Goal: Task Accomplishment & Management: Manage account settings

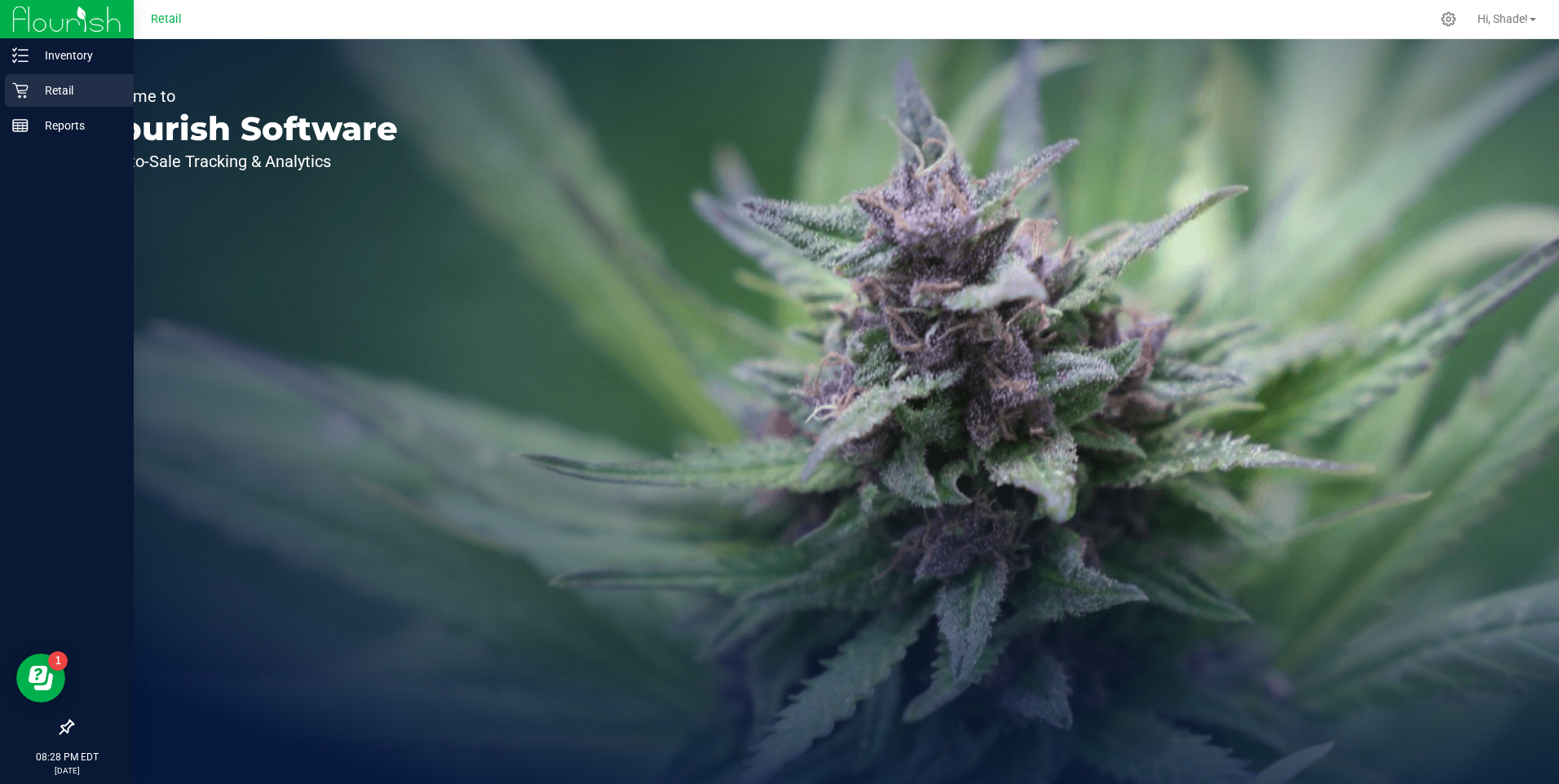
click at [55, 92] on p "Retail" at bounding box center [78, 90] width 98 height 19
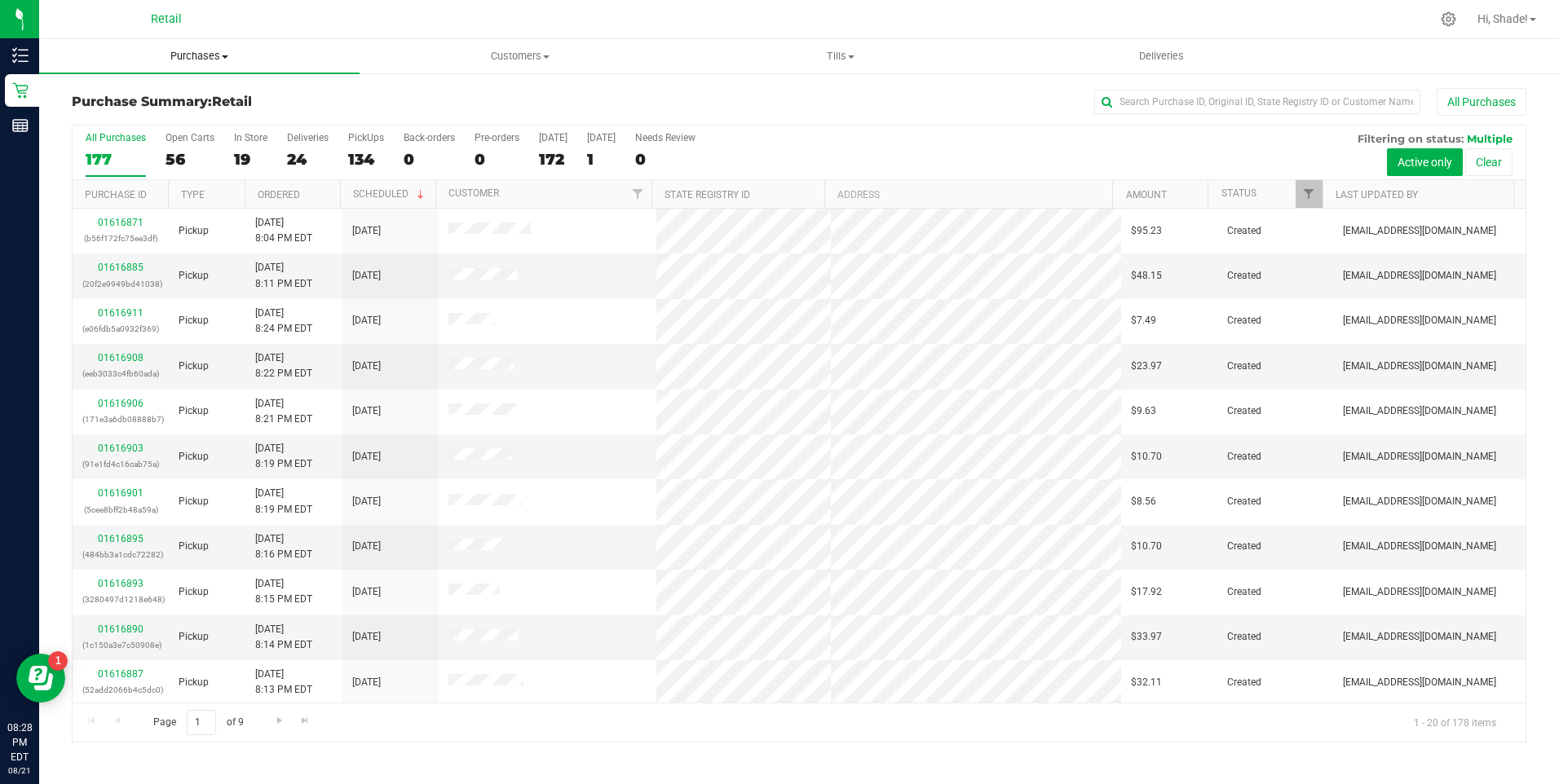
click at [197, 55] on span "Purchases" at bounding box center [199, 56] width 320 height 14
click at [508, 60] on span "Customers" at bounding box center [519, 56] width 319 height 14
click at [390, 98] on span "All customers" at bounding box center [419, 98] width 117 height 13
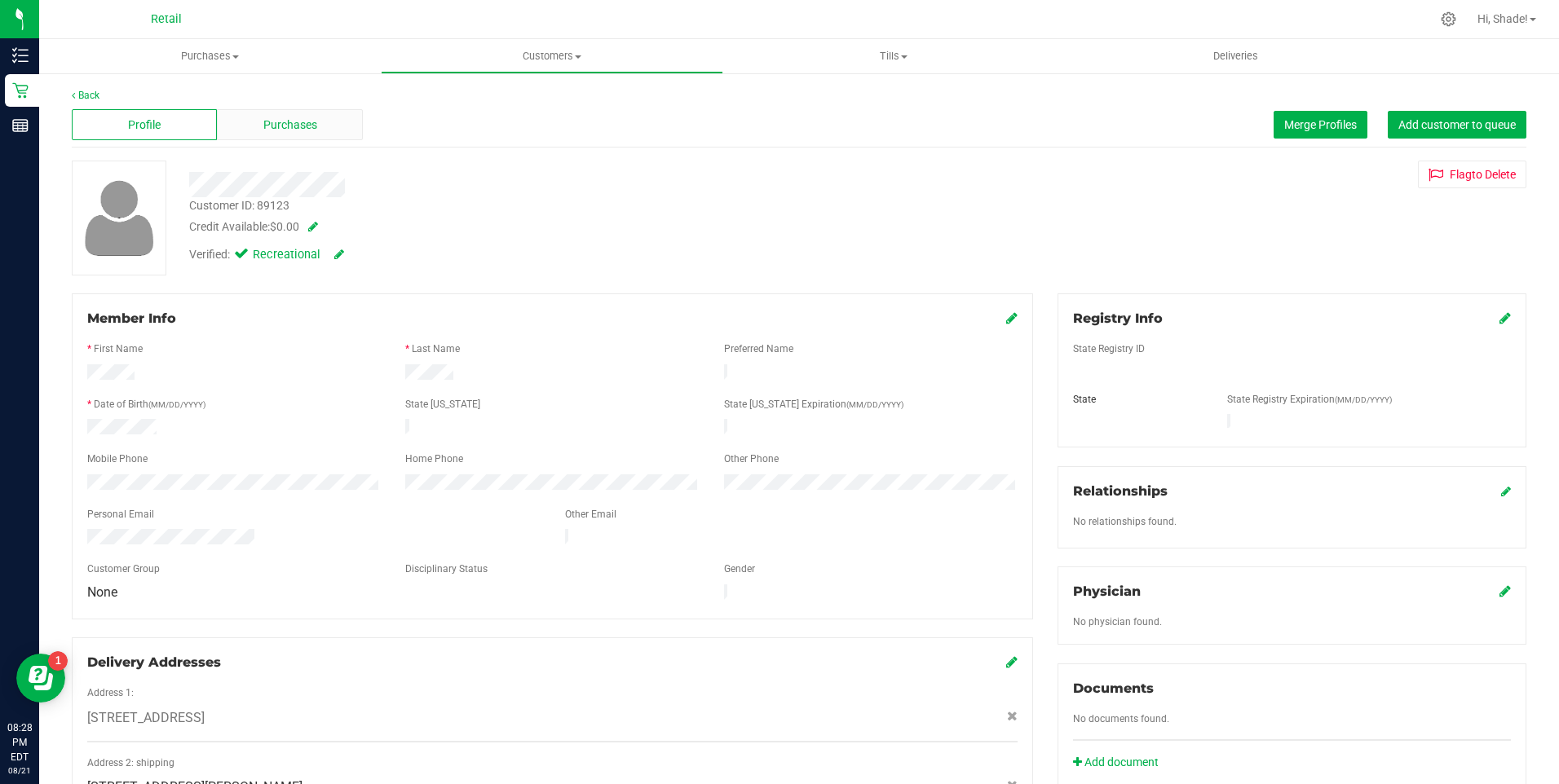
click at [272, 114] on div "Purchases" at bounding box center [289, 125] width 145 height 31
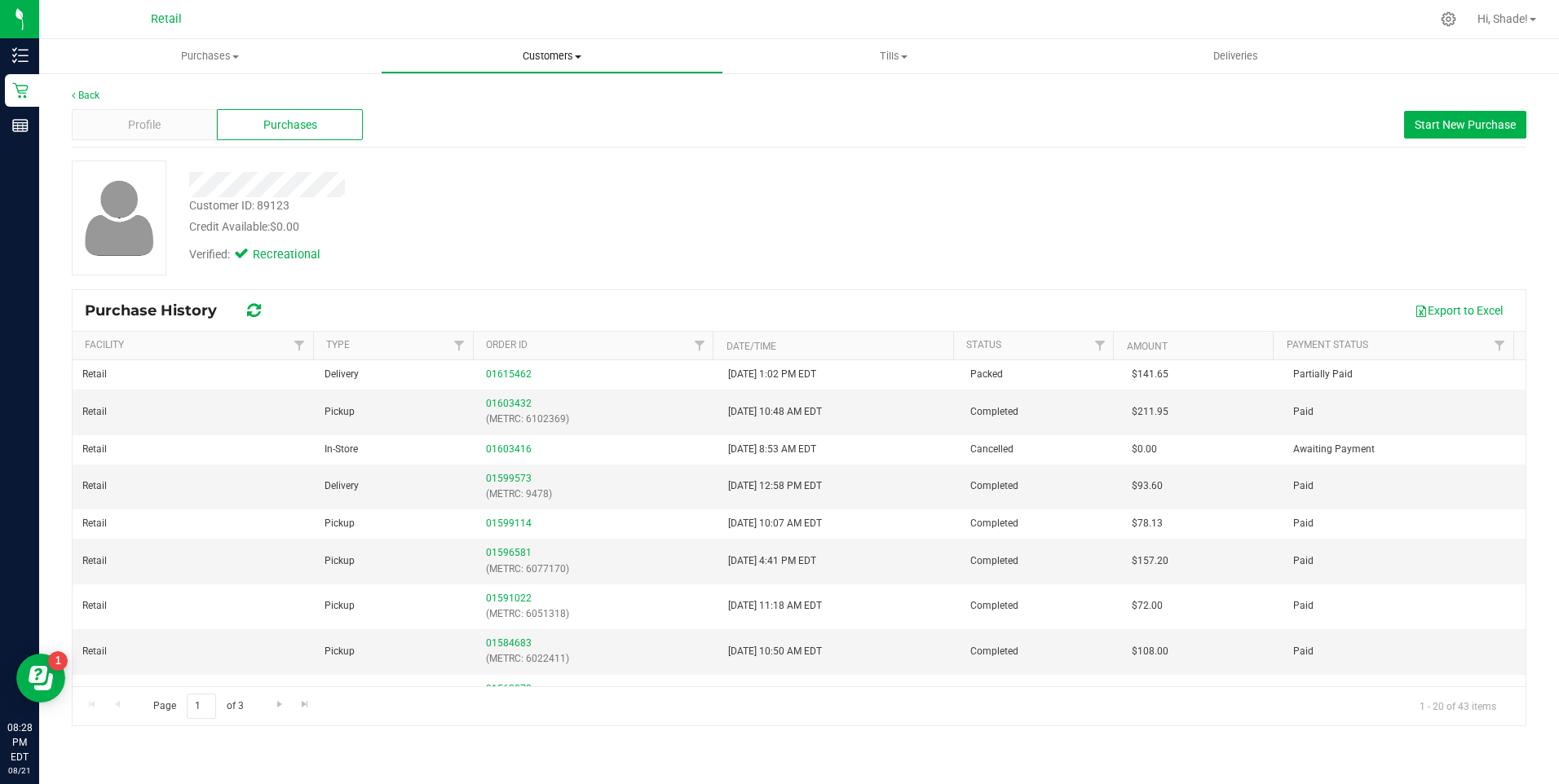
click at [567, 58] on span "Customers" at bounding box center [550, 56] width 340 height 14
click at [429, 97] on span "All customers" at bounding box center [440, 98] width 117 height 13
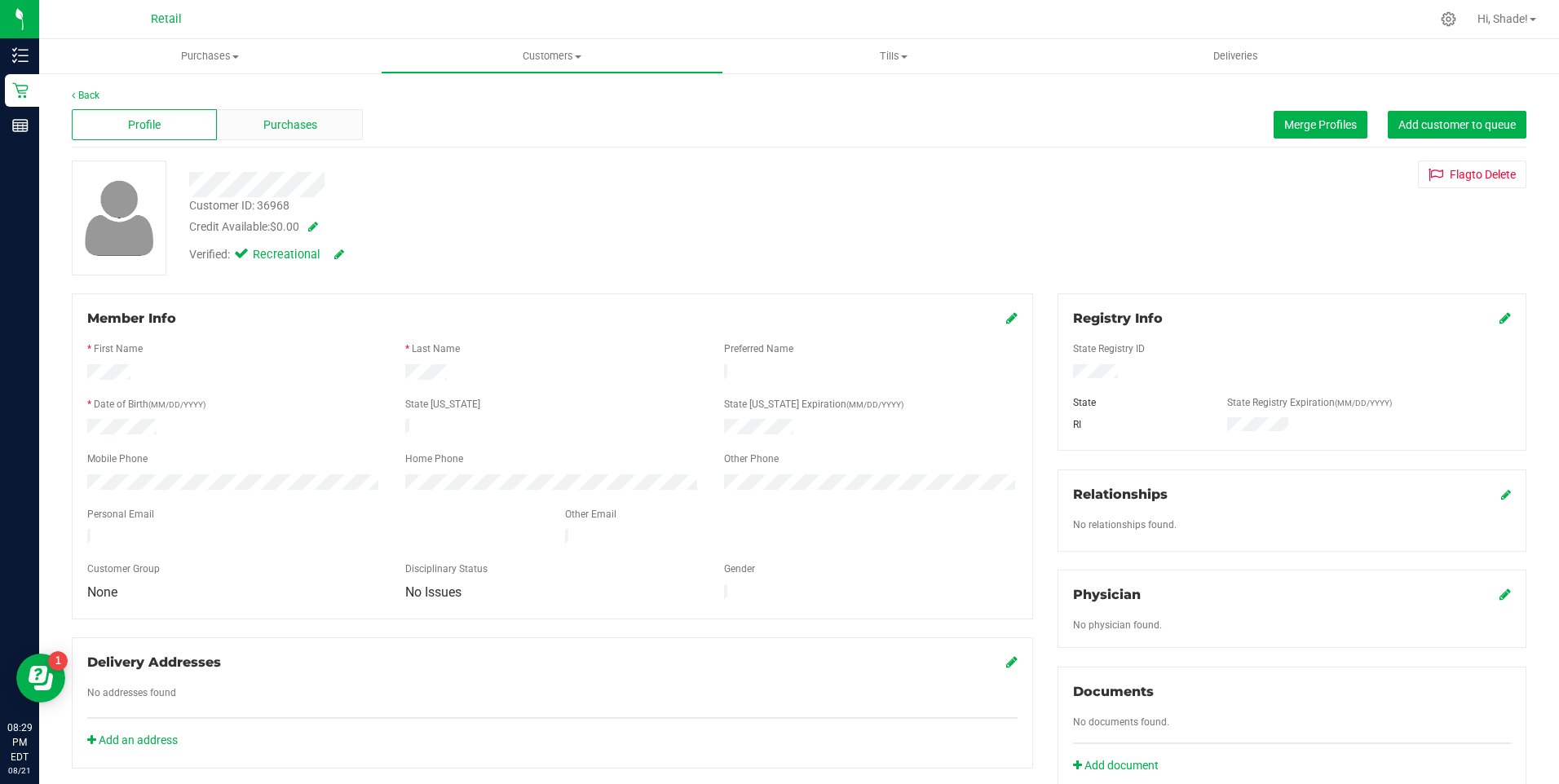
click at [268, 121] on span "Purchases" at bounding box center [291, 125] width 54 height 17
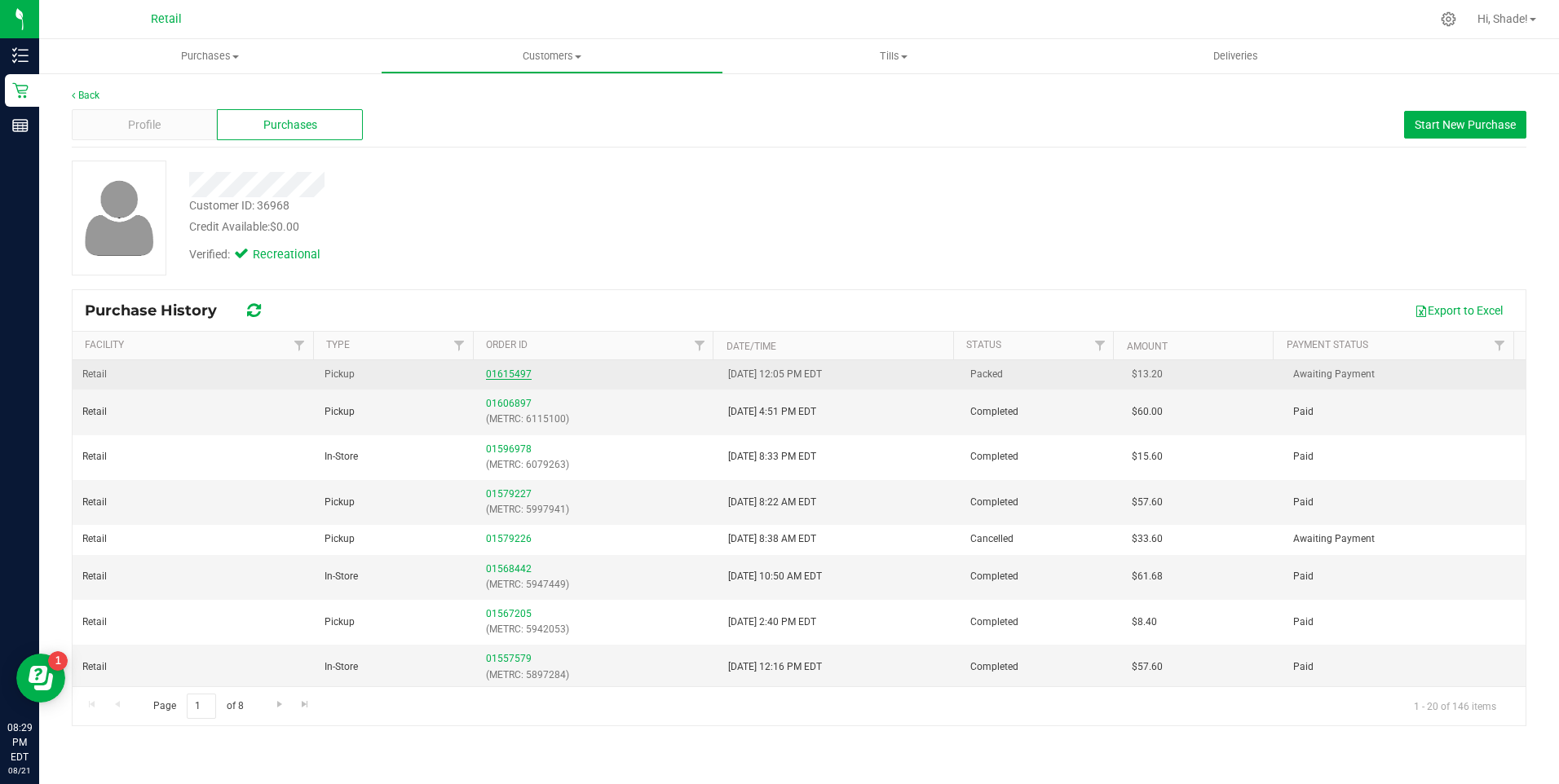
click at [502, 375] on link "01615497" at bounding box center [508, 374] width 45 height 12
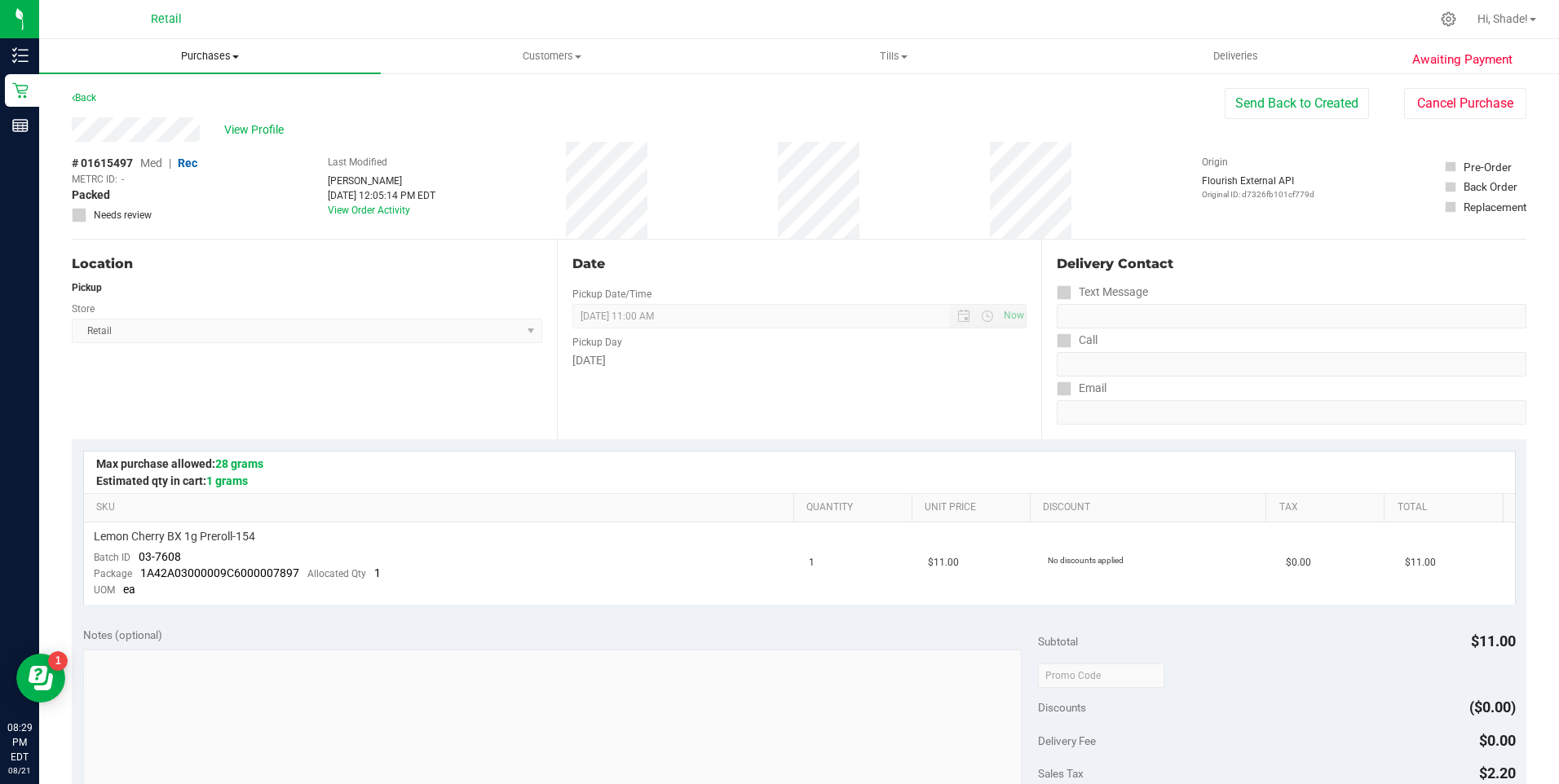
click at [196, 56] on span "Purchases" at bounding box center [210, 56] width 342 height 14
click at [148, 99] on span "Summary of purchases" at bounding box center [123, 98] width 167 height 13
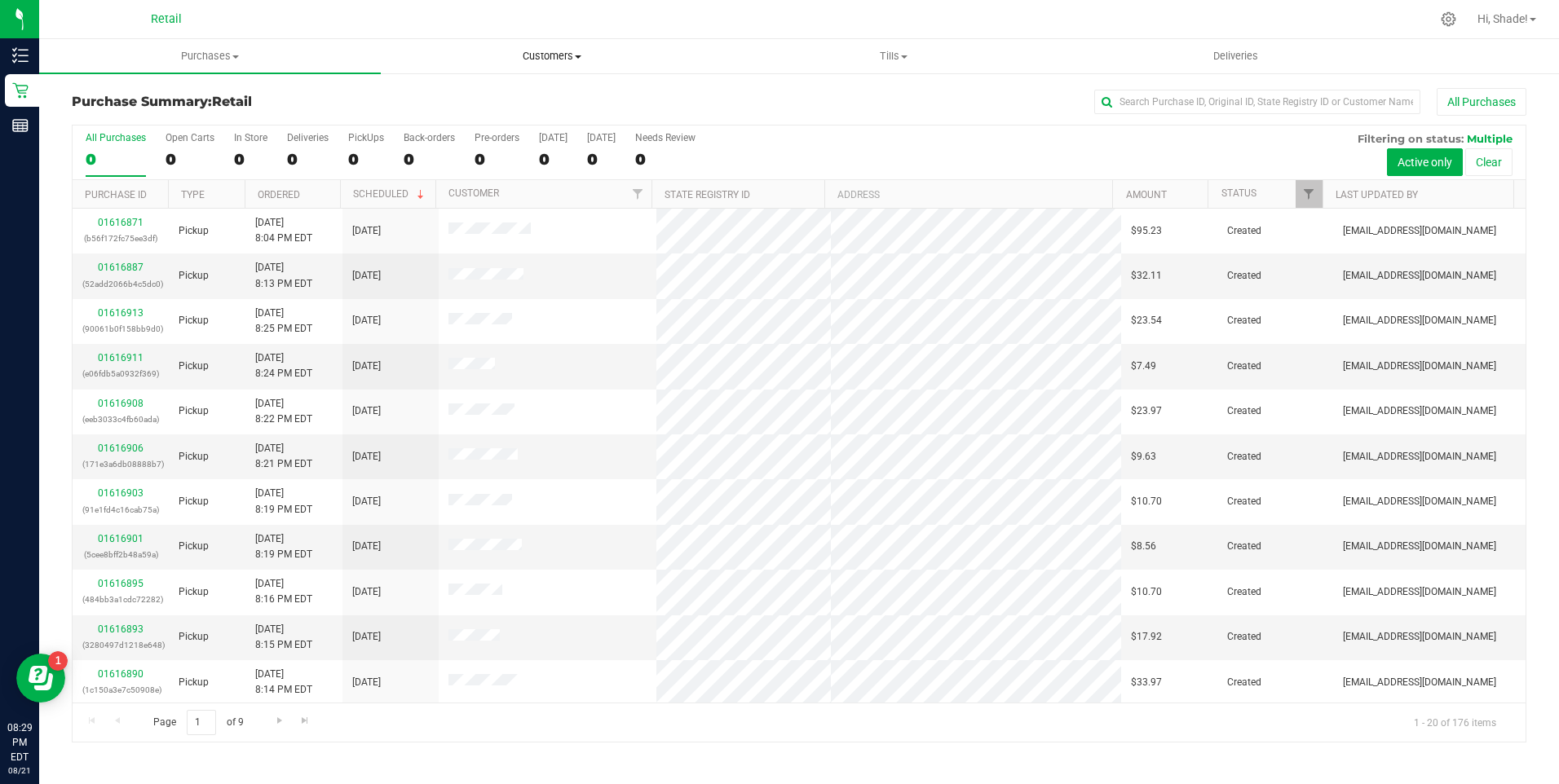
click at [546, 50] on span "Customers" at bounding box center [550, 56] width 340 height 14
click at [462, 98] on span "All customers" at bounding box center [440, 98] width 117 height 13
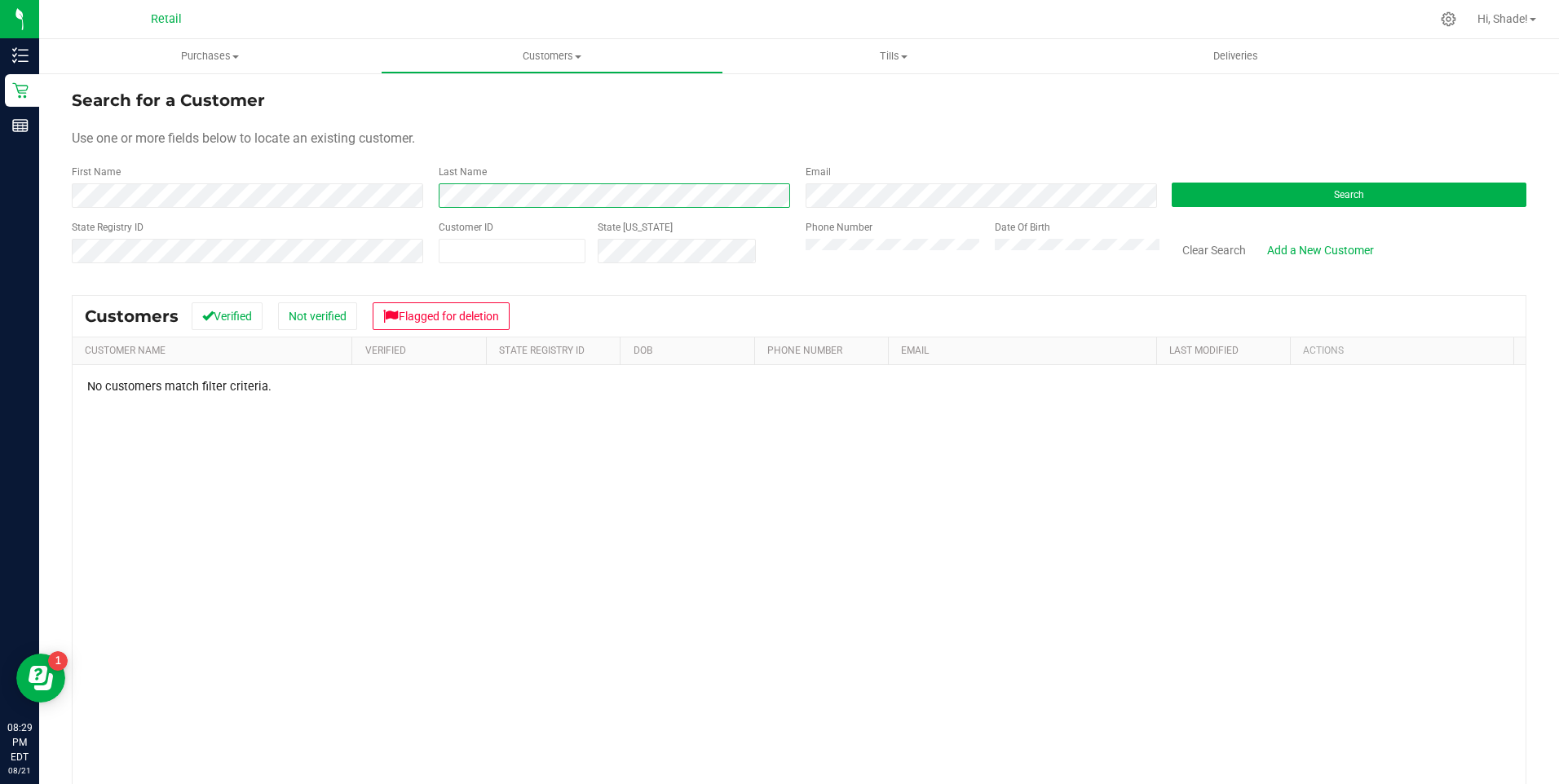
click at [432, 201] on div "Last Name" at bounding box center [609, 186] width 367 height 43
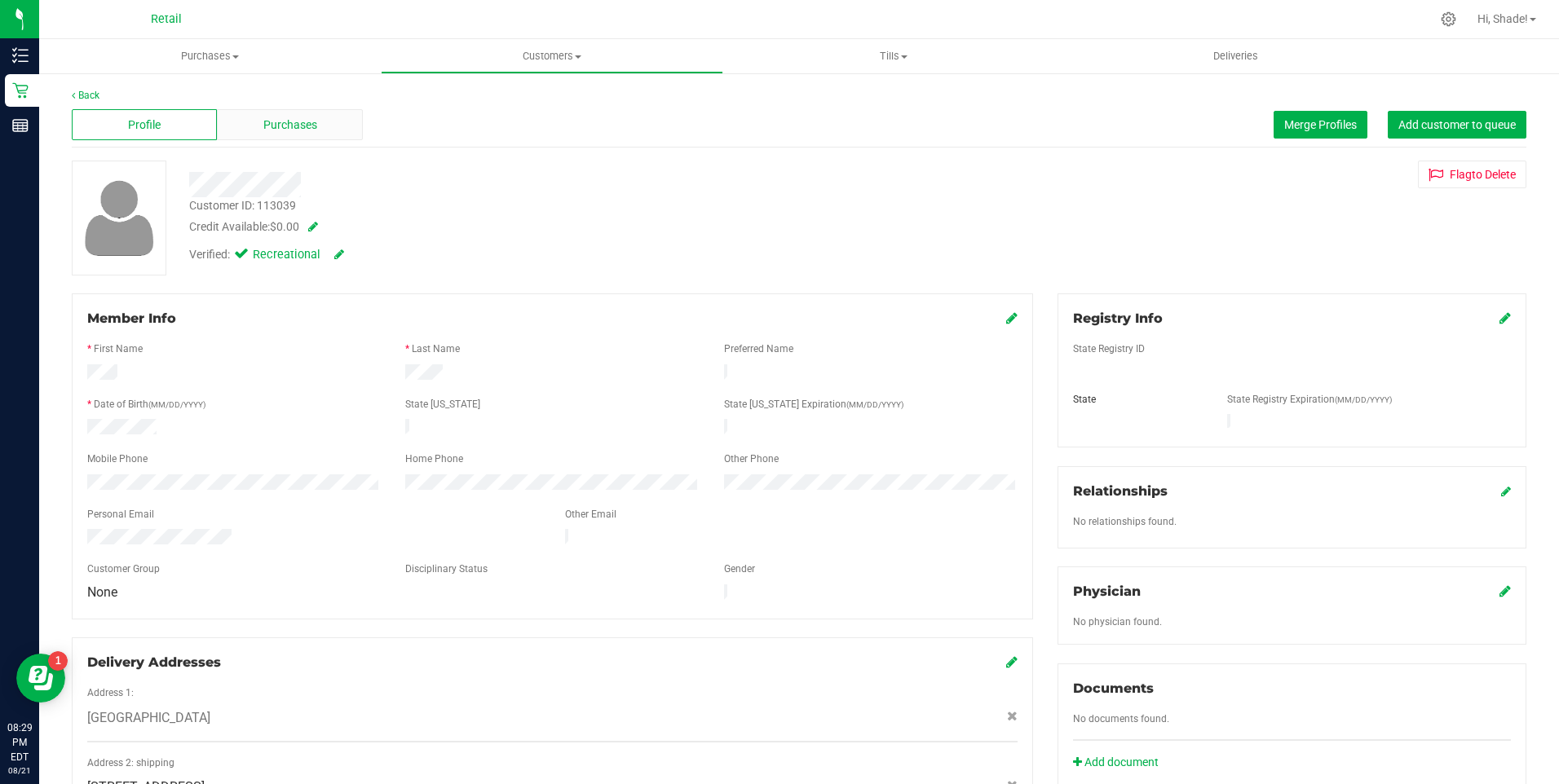
click at [254, 128] on div "Purchases" at bounding box center [289, 125] width 145 height 31
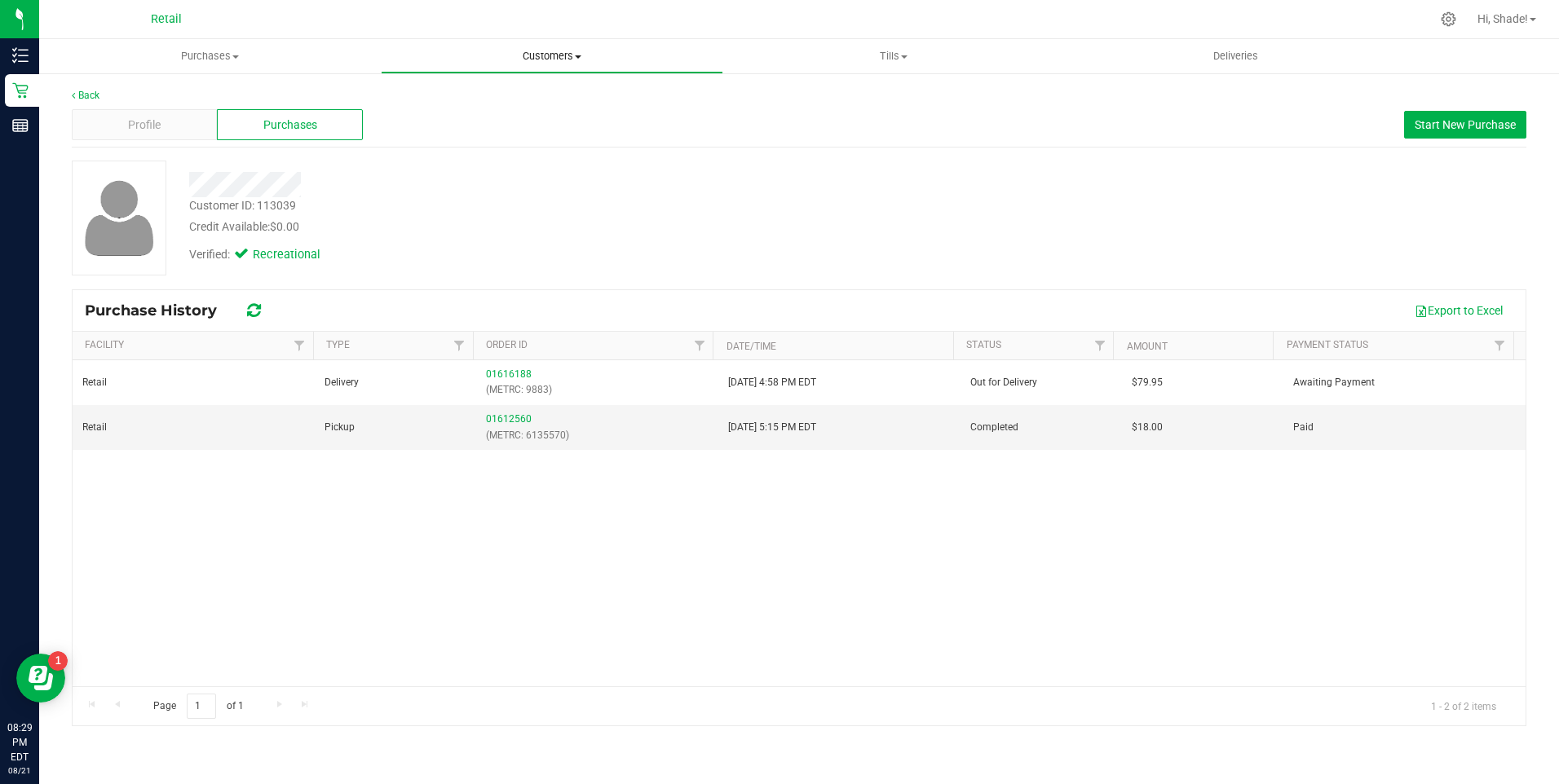
click at [528, 51] on span "Customers" at bounding box center [550, 56] width 340 height 14
click at [424, 99] on span "All customers" at bounding box center [440, 98] width 117 height 13
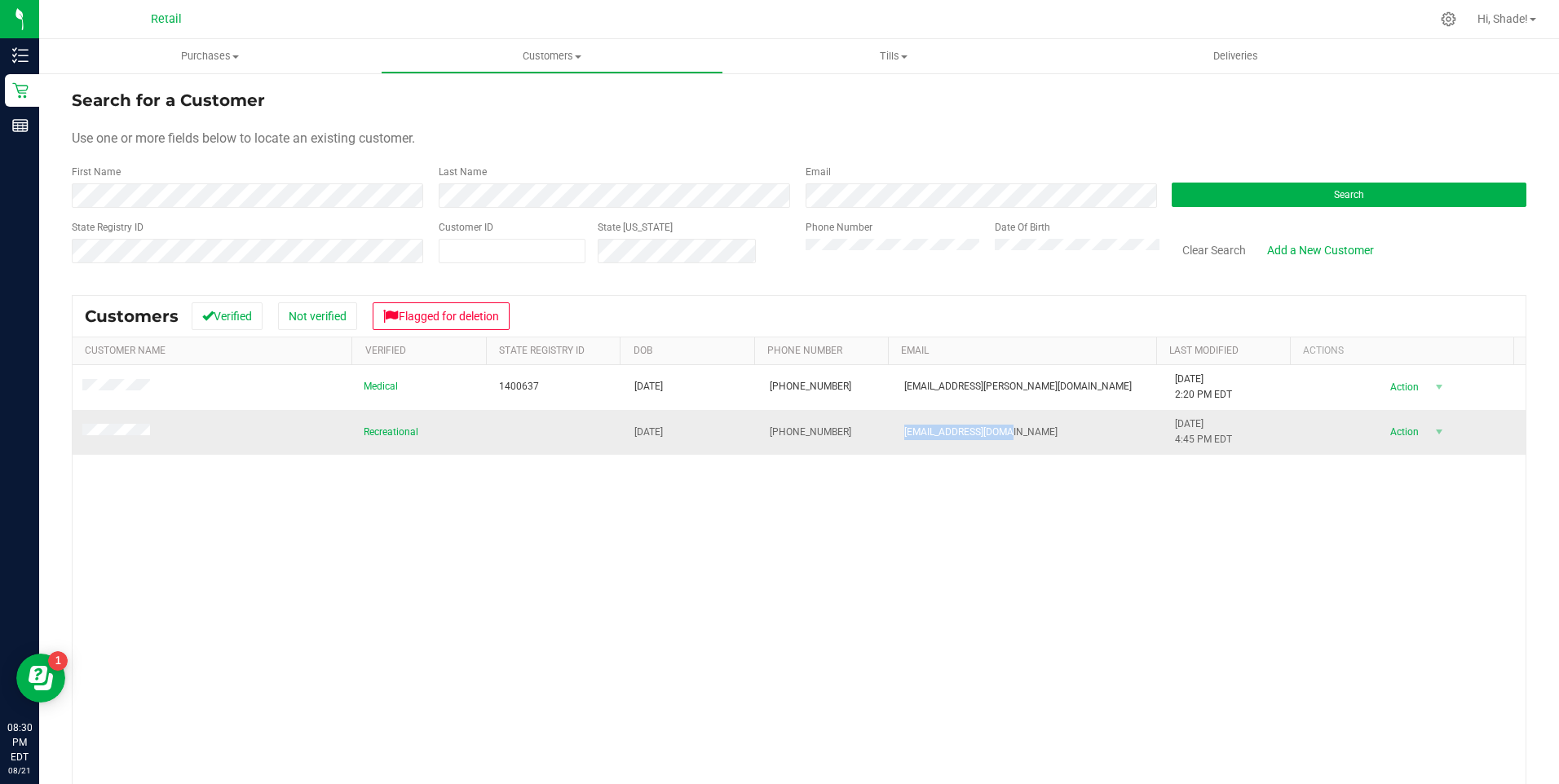
drag, startPoint x: 1034, startPoint y: 434, endPoint x: 882, endPoint y: 436, distance: 152.0
click at [774, 436] on td "[EMAIL_ADDRESS][DOMAIN_NAME]" at bounding box center [1029, 432] width 270 height 44
drag, startPoint x: 882, startPoint y: 436, endPoint x: 915, endPoint y: 436, distance: 33.0
drag, startPoint x: 915, startPoint y: 436, endPoint x: 929, endPoint y: 429, distance: 15.7
copy span "[EMAIL_ADDRESS][DOMAIN_NAME]"
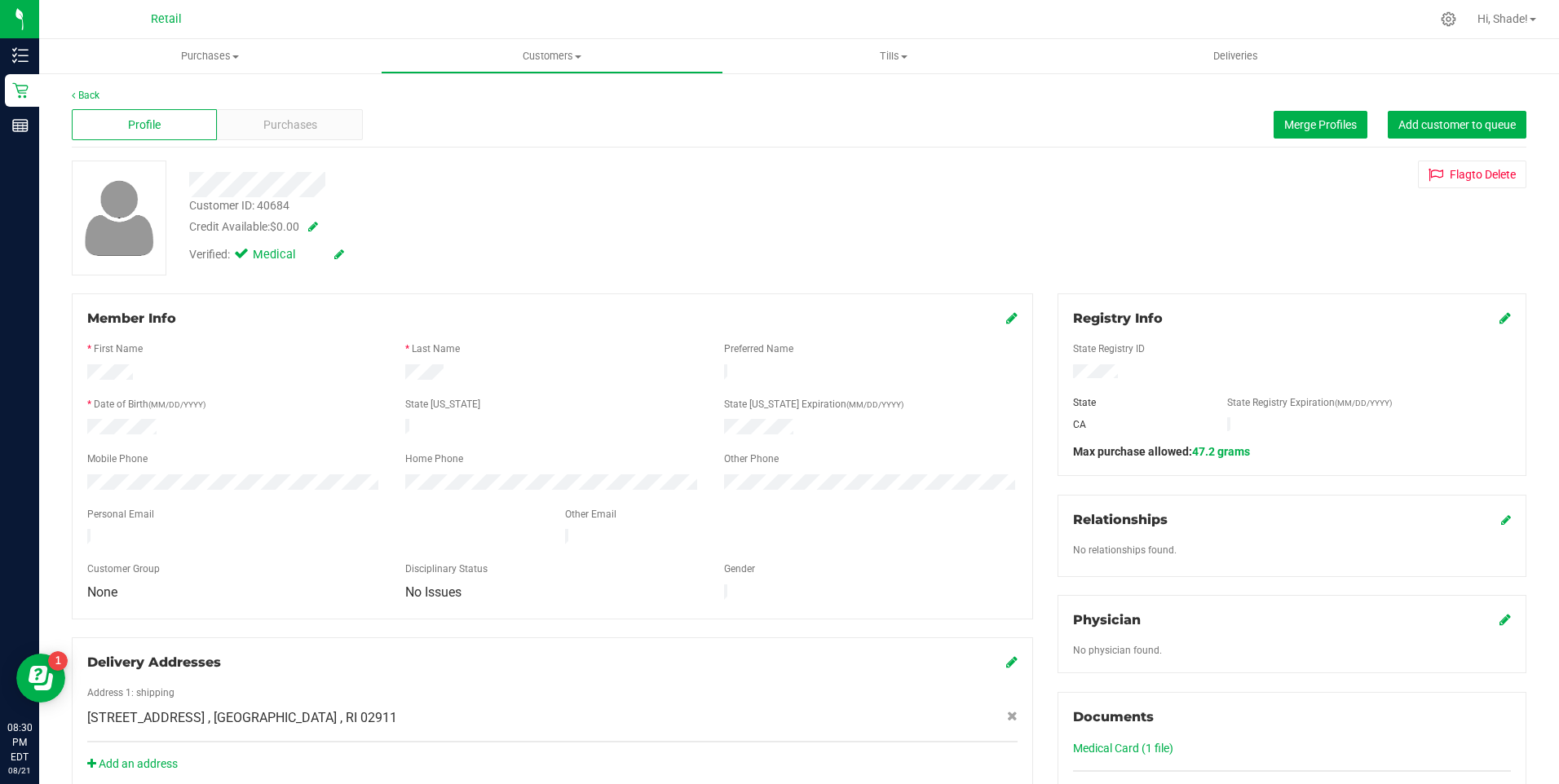
click at [774, 100] on div "Back" at bounding box center [799, 94] width 1454 height 14
click at [774, 122] on span "Merge Profiles" at bounding box center [1319, 125] width 72 height 13
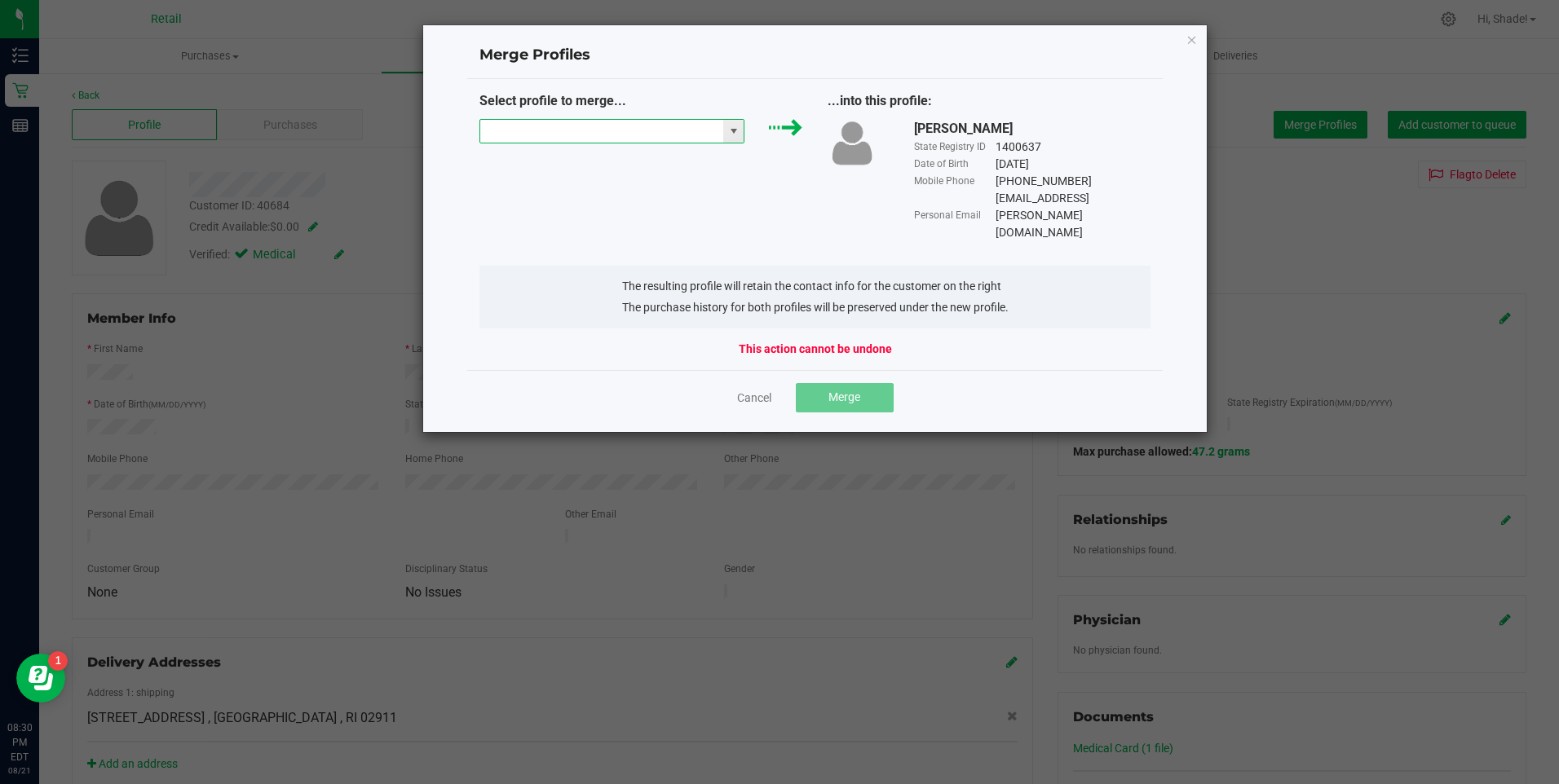
click at [589, 139] on input "NO DATA FOUND" at bounding box center [601, 132] width 243 height 23
click at [570, 154] on li "[PERSON_NAME]" at bounding box center [612, 160] width 264 height 28
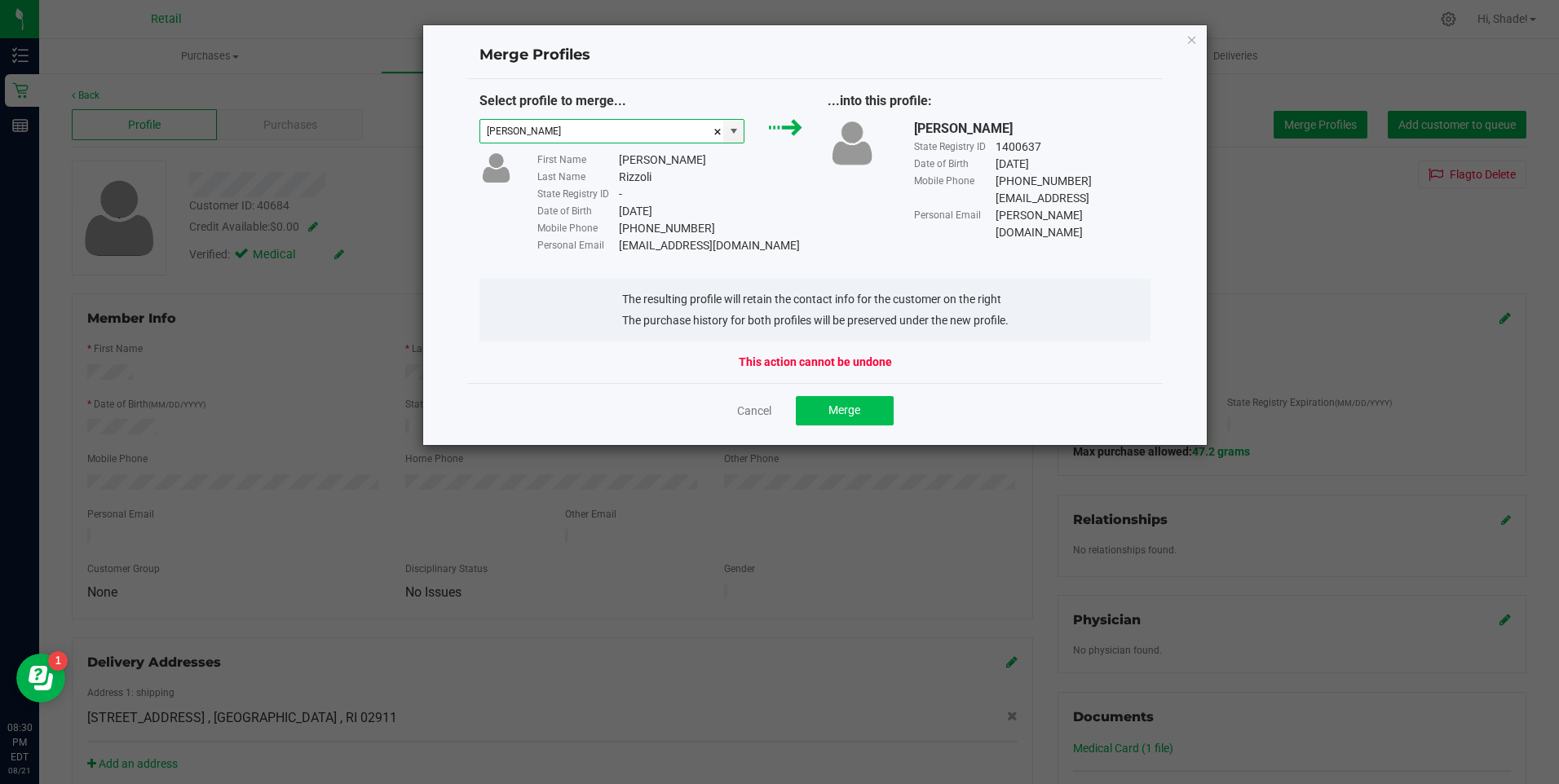
type input "[PERSON_NAME]"
click at [774, 403] on span "Merge" at bounding box center [844, 410] width 32 height 13
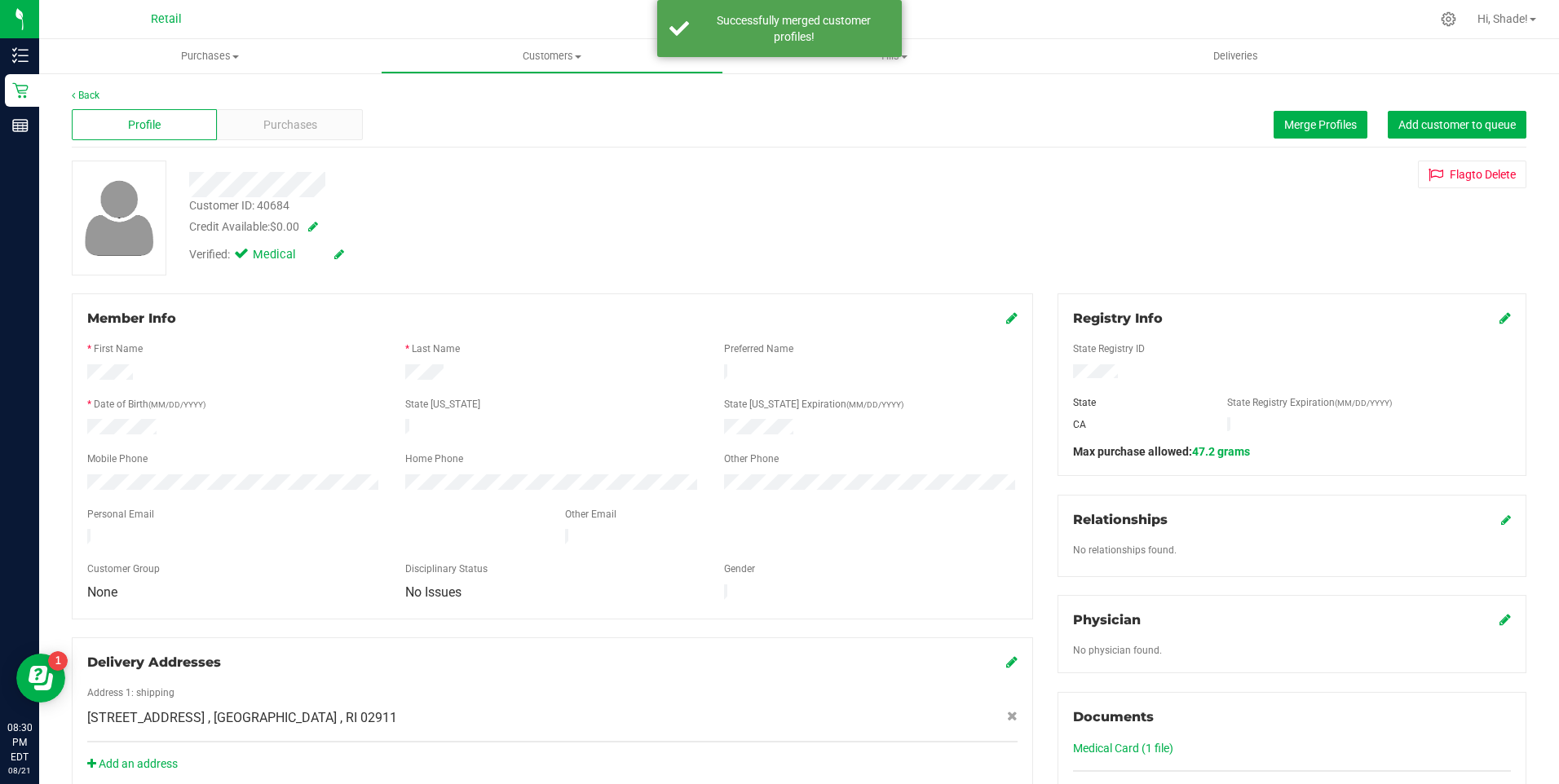
click at [774, 307] on div "Member Info * First Name * Last Name Preferred Name * Date of Birth (MM/DD/YYYY…" at bounding box center [552, 456] width 961 height 326
click at [774, 319] on icon at bounding box center [1011, 318] width 12 height 13
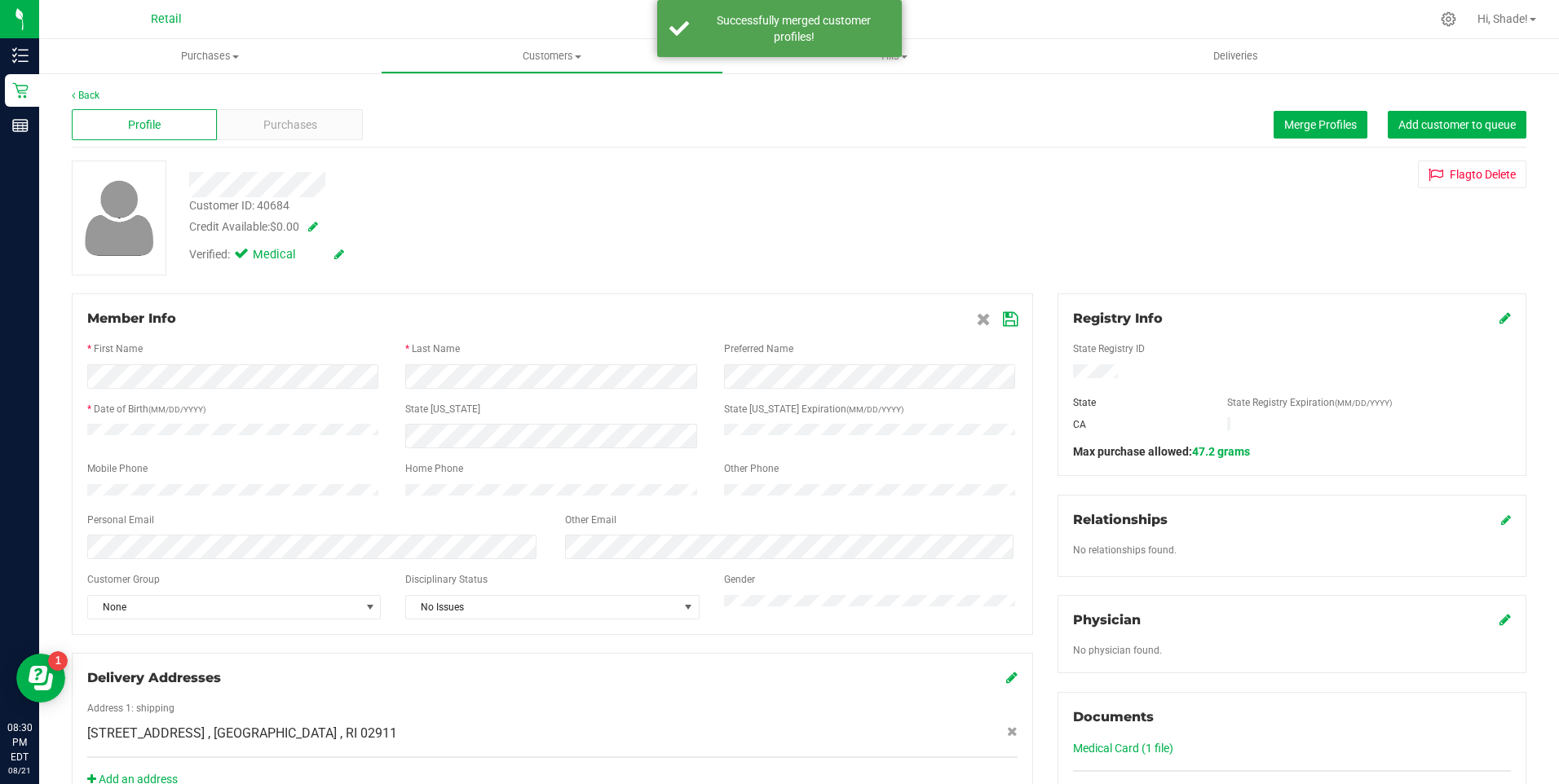
click at [774, 316] on icon at bounding box center [1010, 319] width 14 height 13
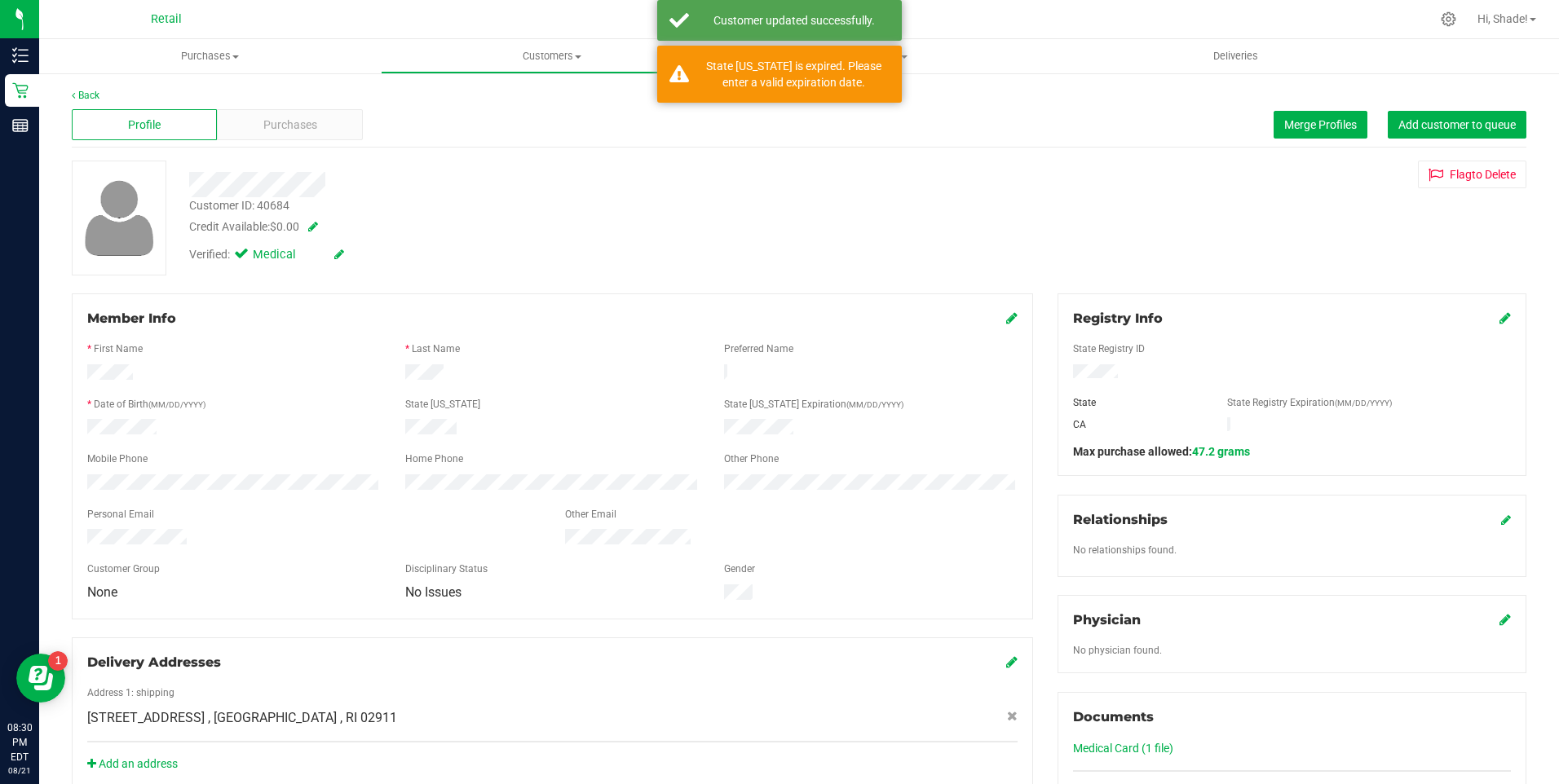
click at [774, 314] on icon at bounding box center [1011, 318] width 12 height 13
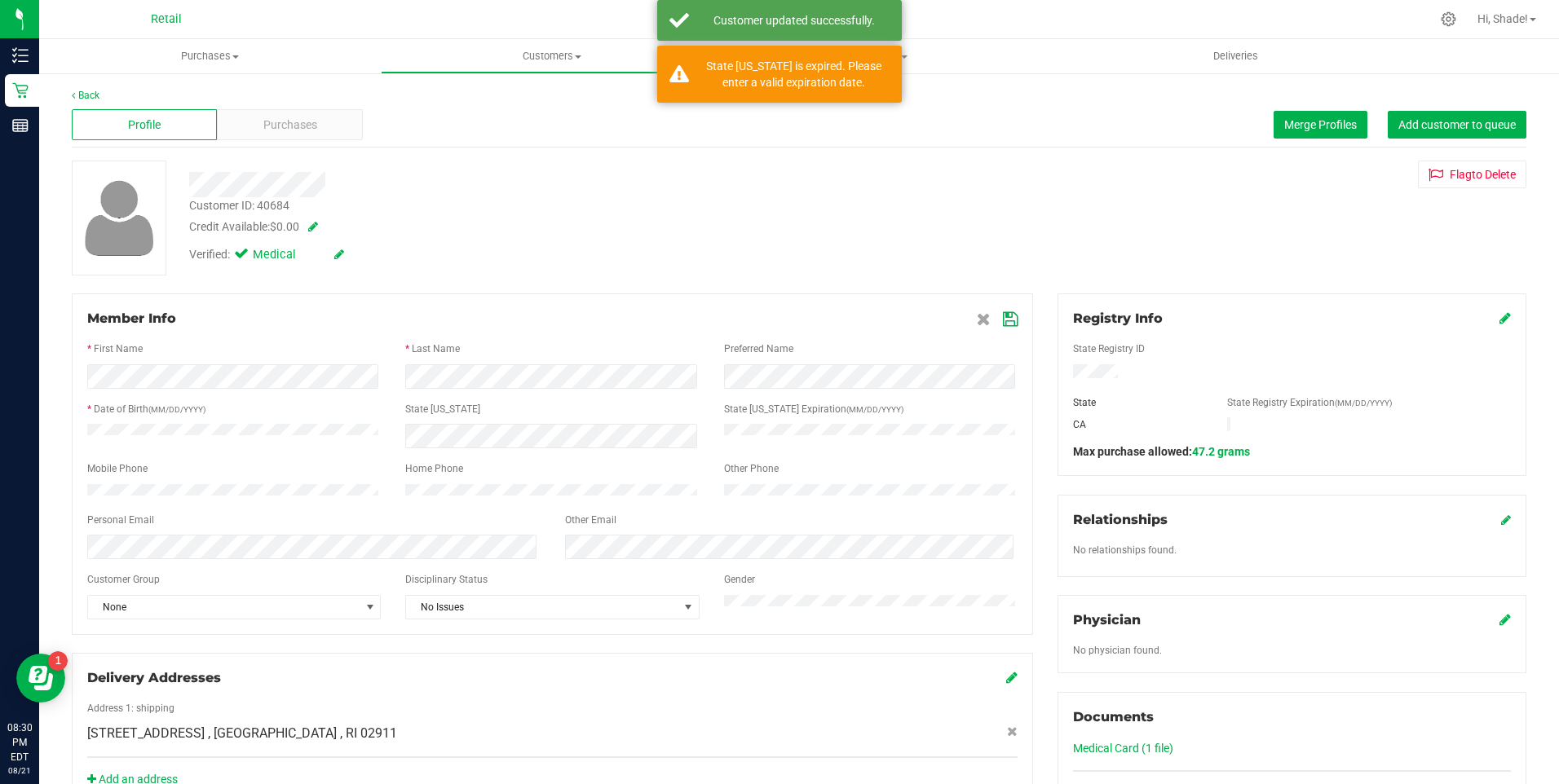
click at [341, 254] on icon at bounding box center [339, 254] width 10 height 12
click at [245, 257] on icon at bounding box center [244, 257] width 11 height 0
click at [0, 0] on input "Medical" at bounding box center [0, 0] width 0 height 0
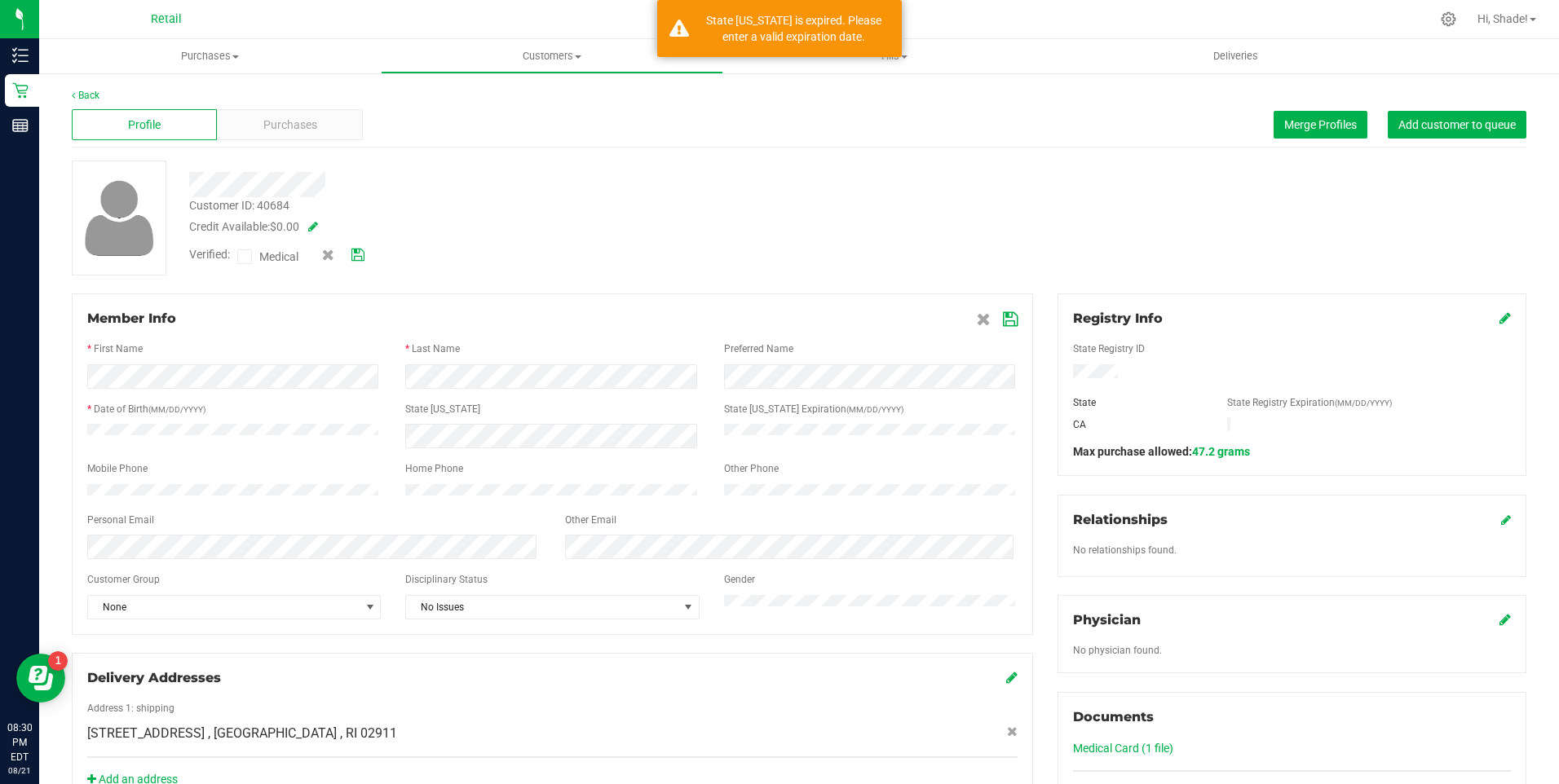
click at [365, 249] on icon at bounding box center [358, 255] width 13 height 12
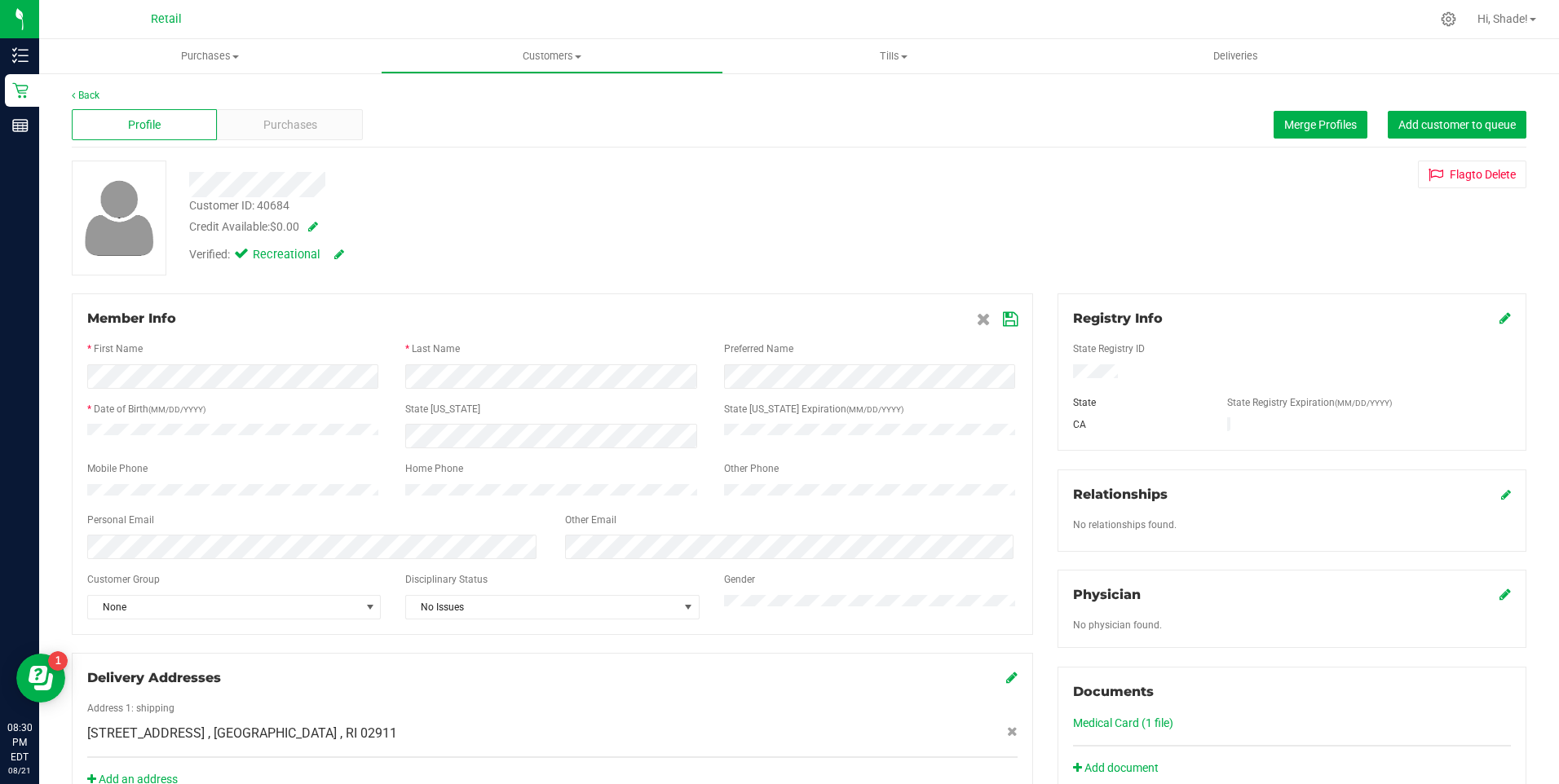
click at [331, 252] on div "Verified: Recreational" at bounding box center [267, 255] width 155 height 18
click at [336, 255] on icon at bounding box center [339, 254] width 10 height 12
click at [246, 257] on icon at bounding box center [244, 257] width 11 height 0
click at [0, 0] on input "Medical" at bounding box center [0, 0] width 0 height 0
click at [355, 253] on icon at bounding box center [358, 255] width 13 height 12
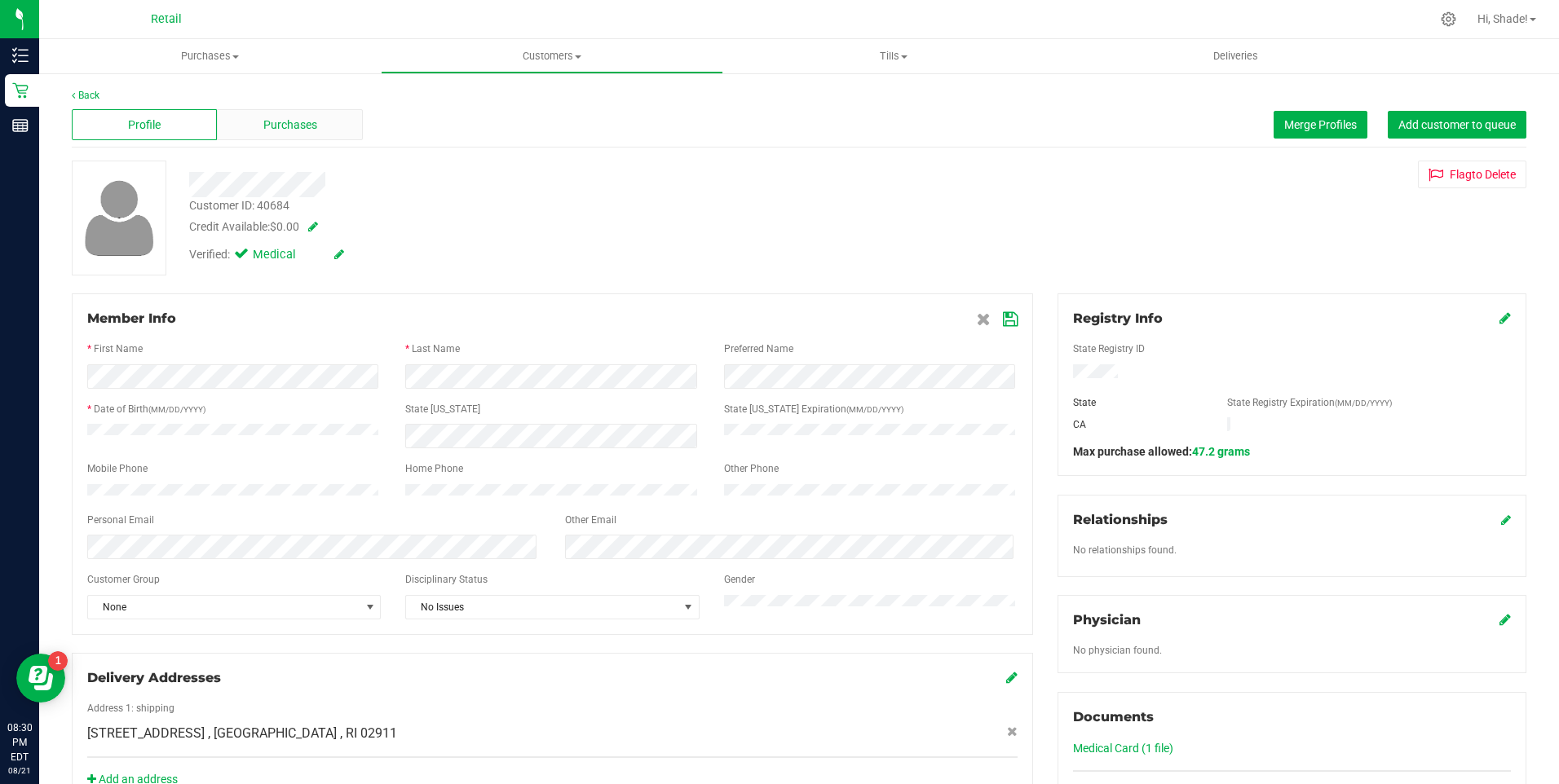
click at [264, 135] on div "Purchases" at bounding box center [289, 125] width 145 height 31
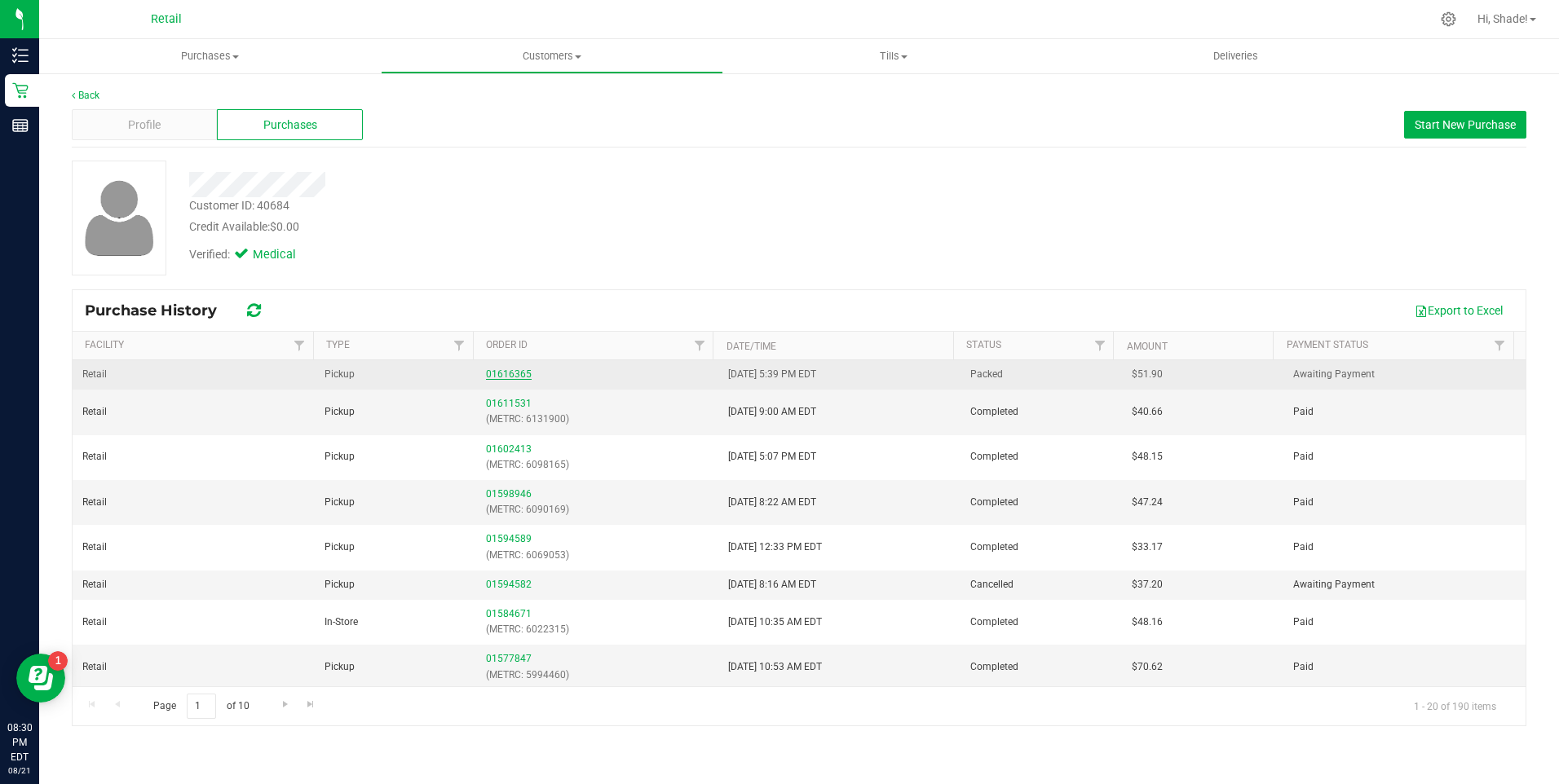
click at [496, 368] on link "01616365" at bounding box center [508, 374] width 45 height 12
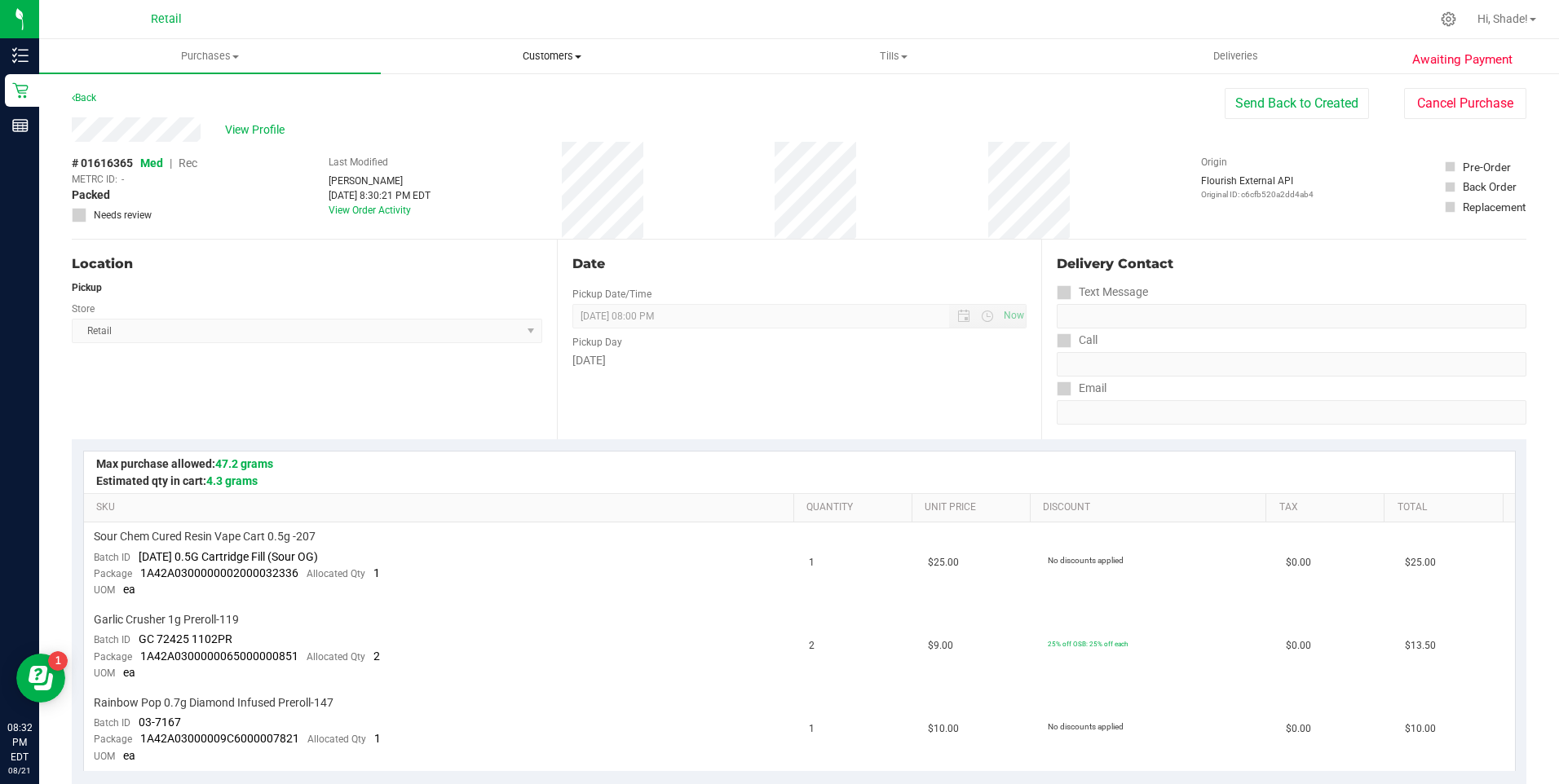
click at [550, 46] on uib-tab-heading "Customers All customers Add a new customer All physicians" at bounding box center [550, 57] width 340 height 33
click at [446, 89] on li "All customers" at bounding box center [551, 98] width 342 height 19
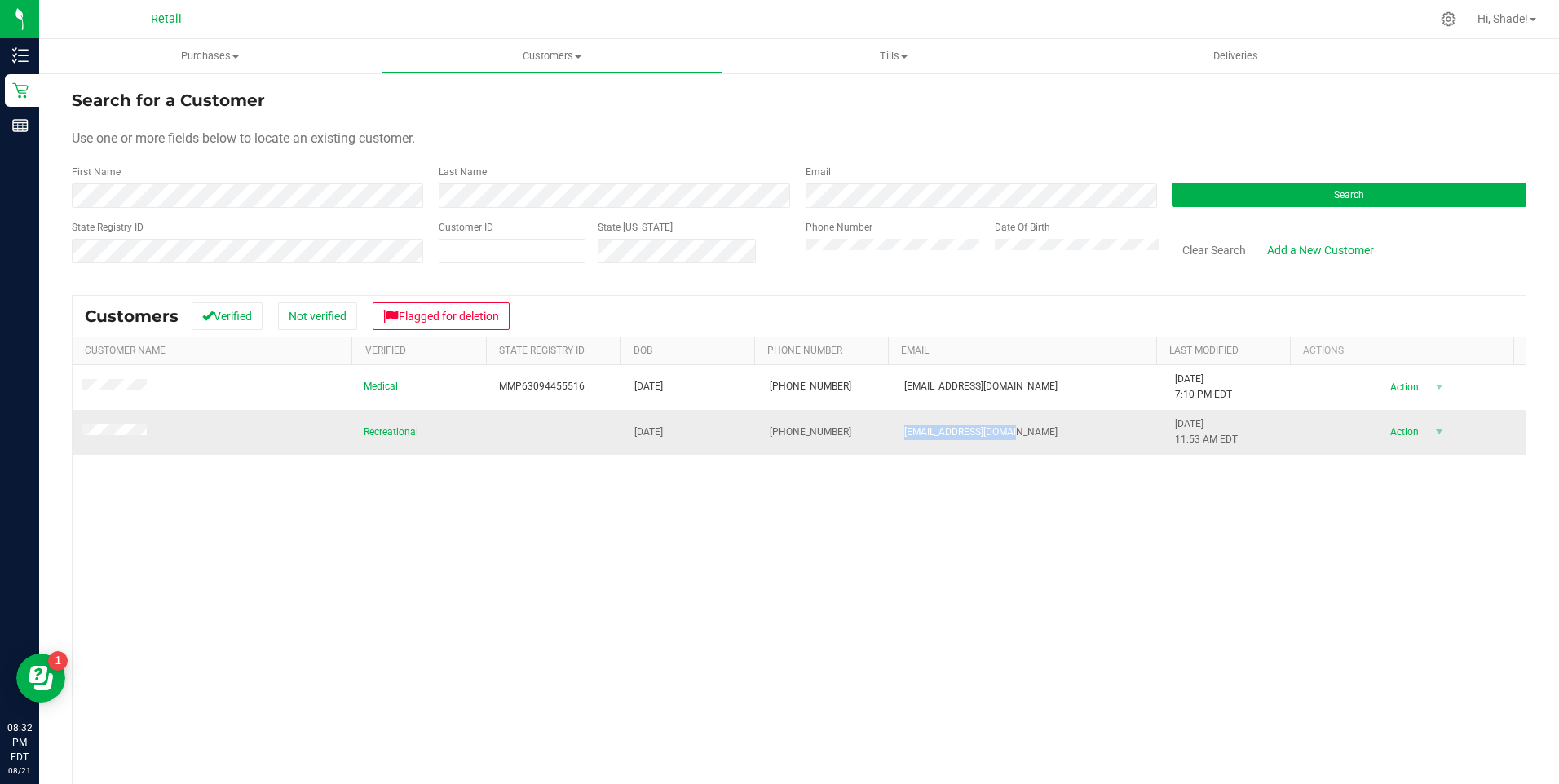
drag, startPoint x: 1017, startPoint y: 426, endPoint x: 895, endPoint y: 418, distance: 122.3
click at [774, 418] on td "[EMAIL_ADDRESS][DOMAIN_NAME]" at bounding box center [1029, 432] width 270 height 44
drag, startPoint x: 895, startPoint y: 418, endPoint x: 913, endPoint y: 441, distance: 29.2
drag, startPoint x: 913, startPoint y: 441, endPoint x: 880, endPoint y: 422, distance: 38.1
click at [774, 422] on tr "Recreational [DATE] (401) 259-4414 [EMAIL_ADDRESS][DOMAIN_NAME] [DATE] 11:53 AM…" at bounding box center [798, 432] width 1452 height 44
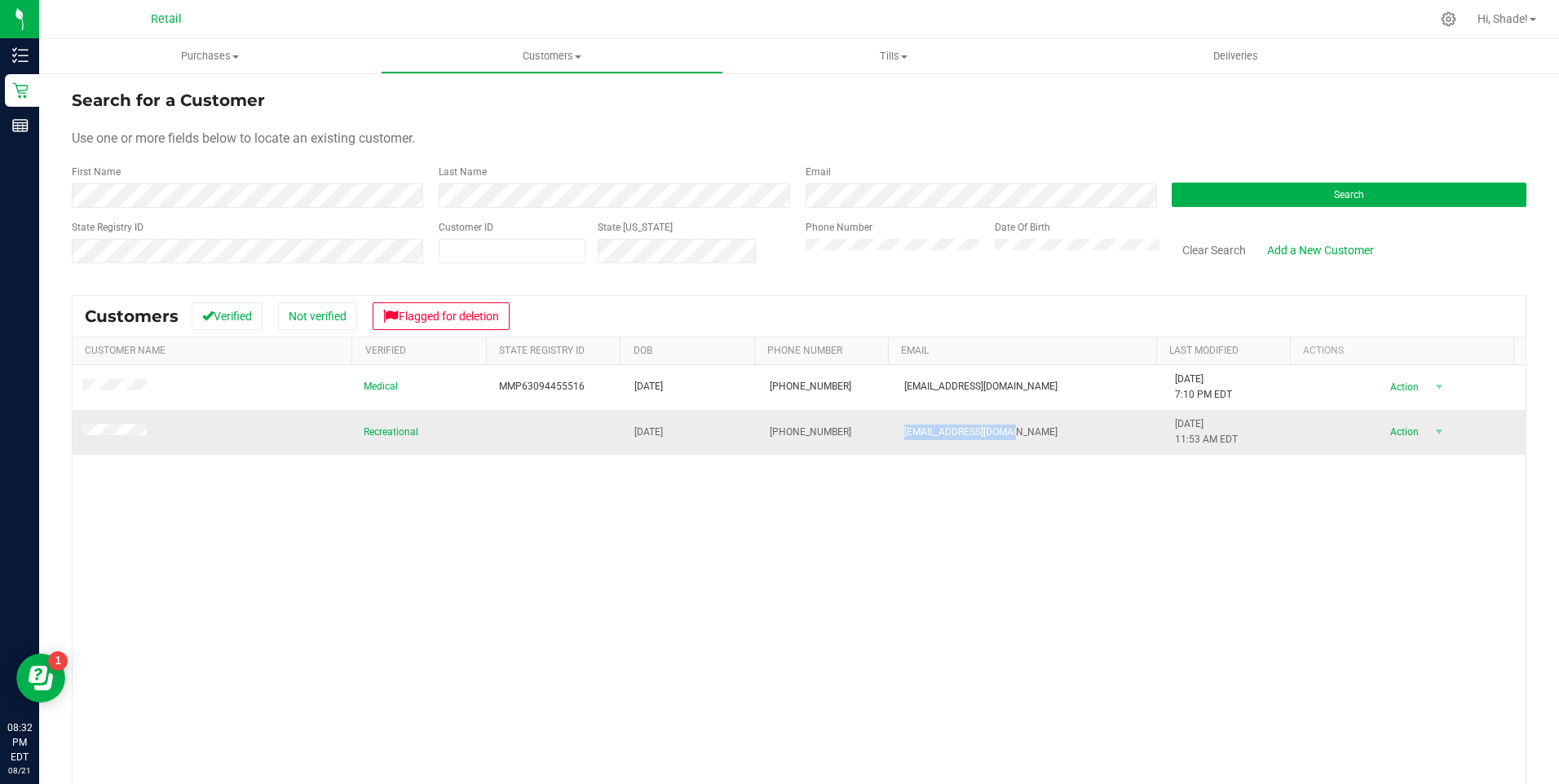
drag, startPoint x: 880, startPoint y: 422, endPoint x: 907, endPoint y: 434, distance: 29.5
copy tr "[EMAIL_ADDRESS][DOMAIN_NAME]"
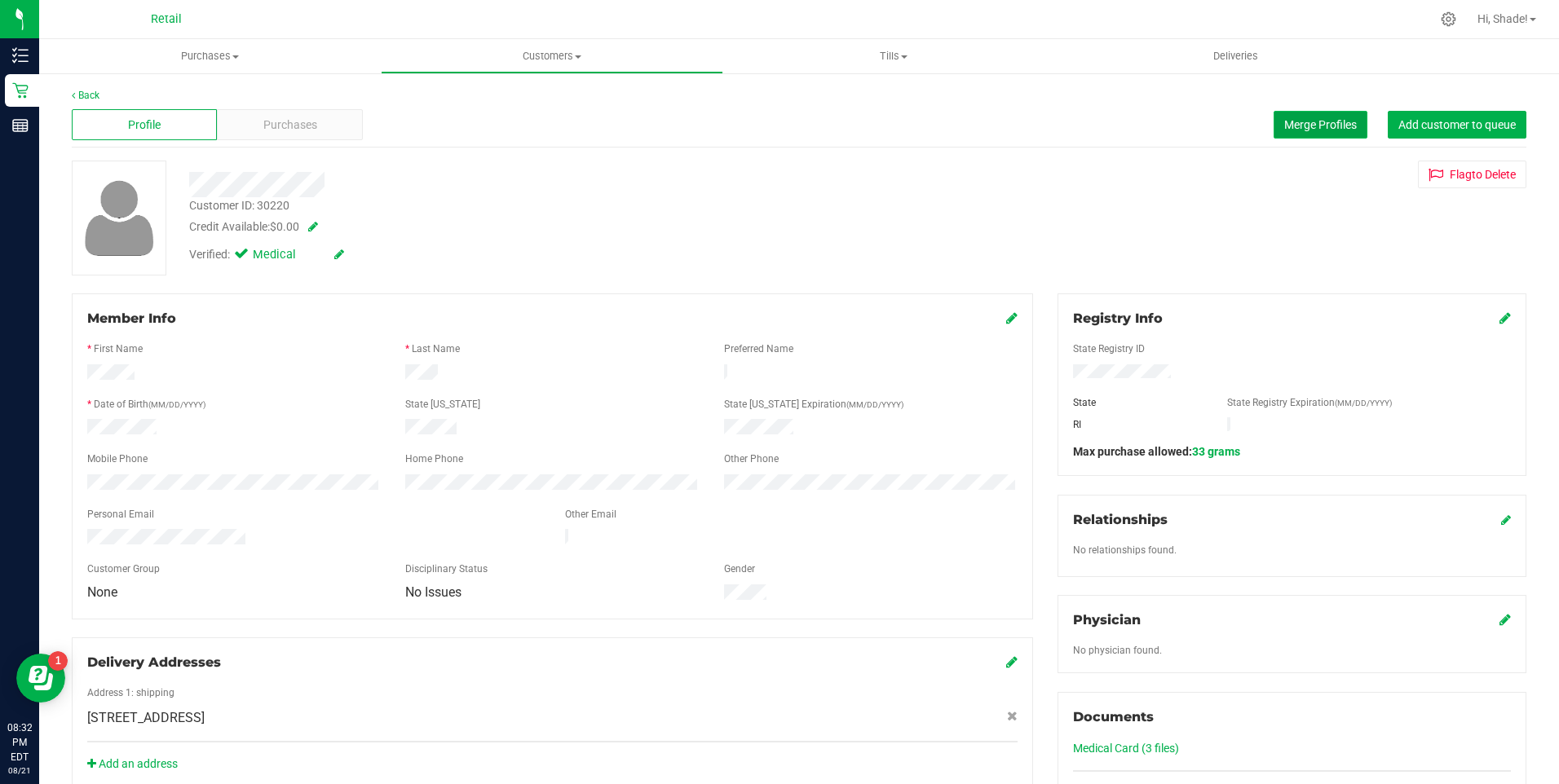
click at [774, 121] on span "Merge Profiles" at bounding box center [1319, 125] width 72 height 13
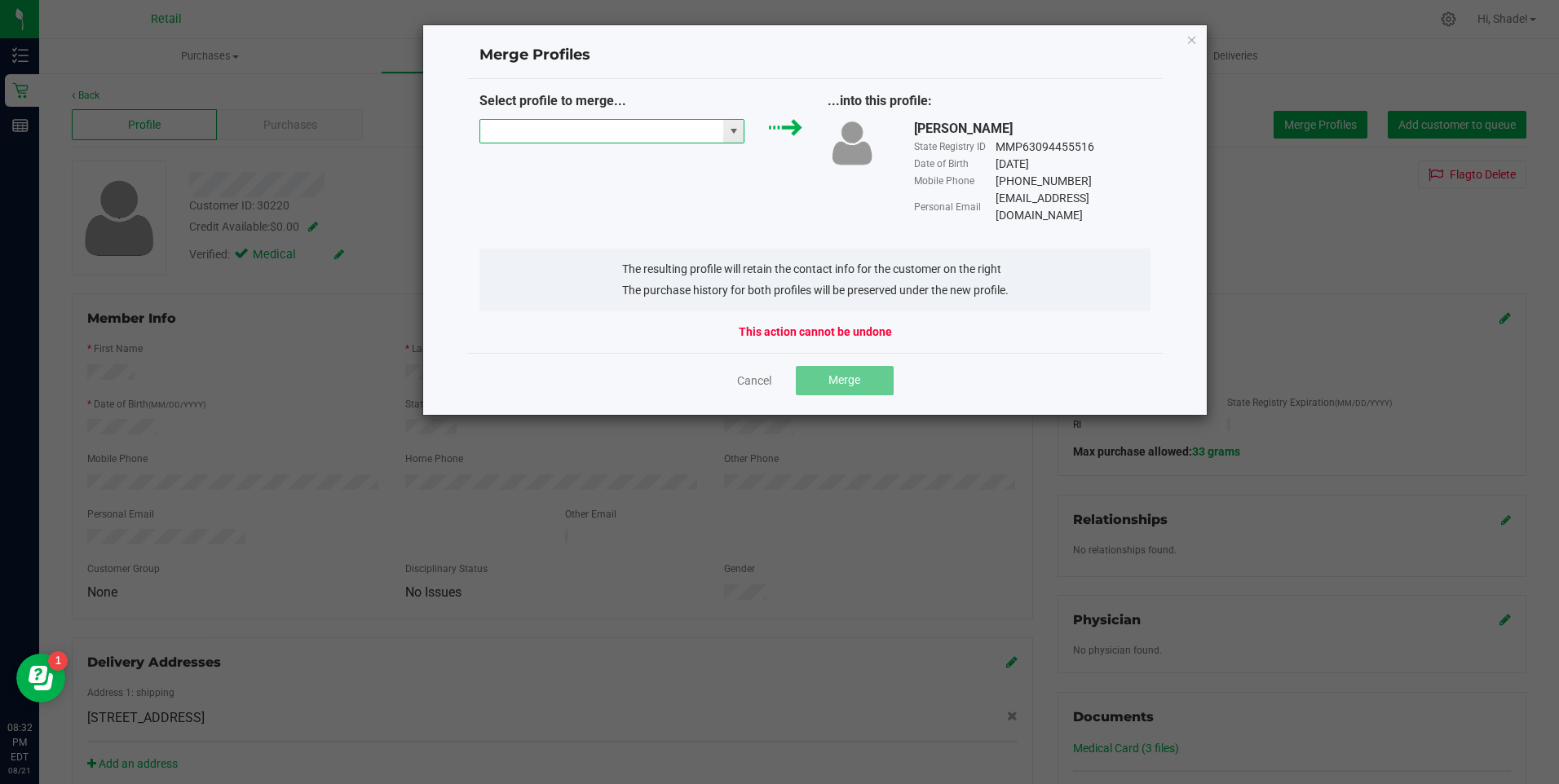
click at [586, 134] on input "NO DATA FOUND" at bounding box center [601, 132] width 243 height 23
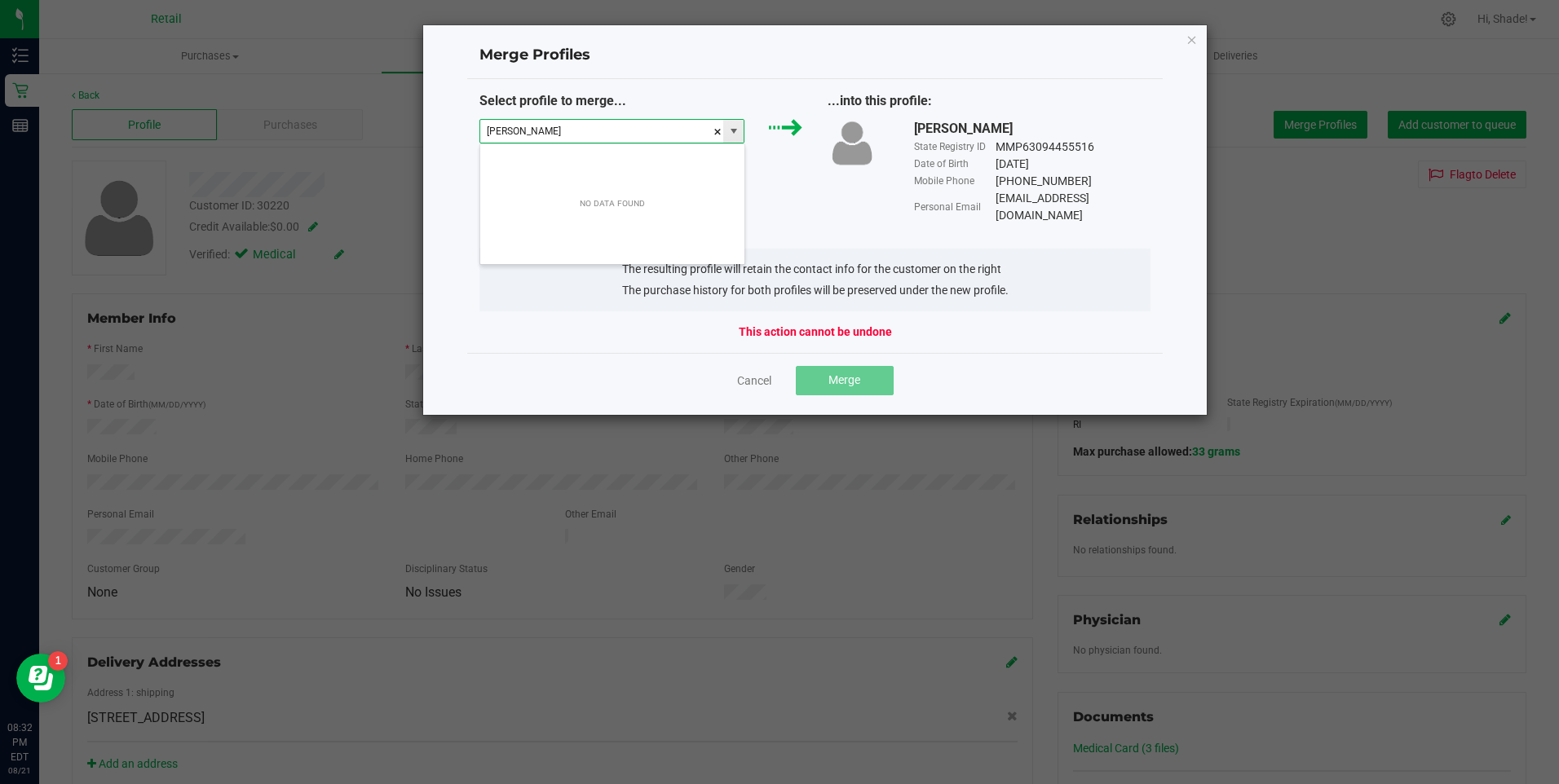
scroll to position [24, 265]
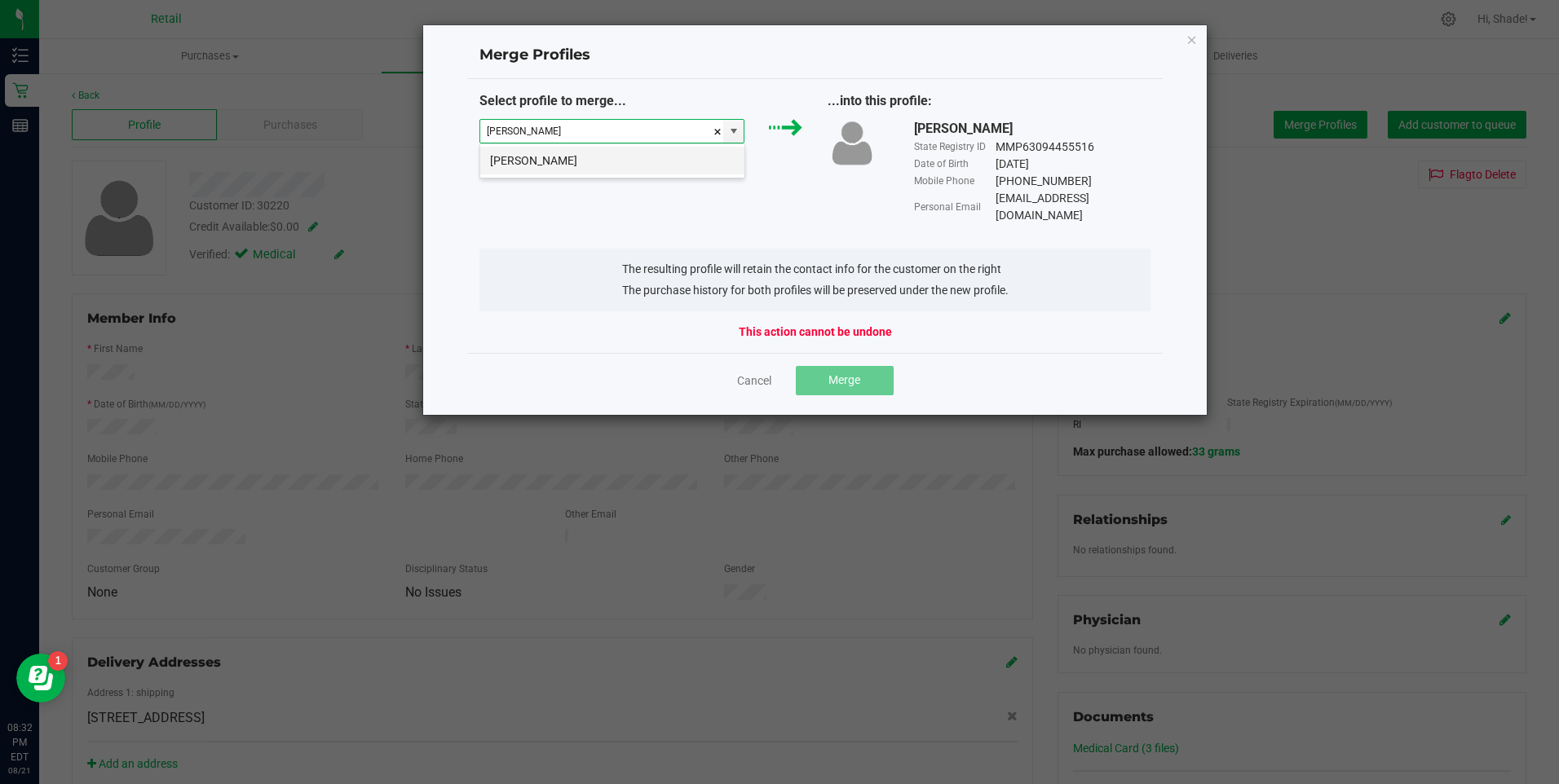
click at [572, 164] on li "[PERSON_NAME]" at bounding box center [612, 160] width 264 height 28
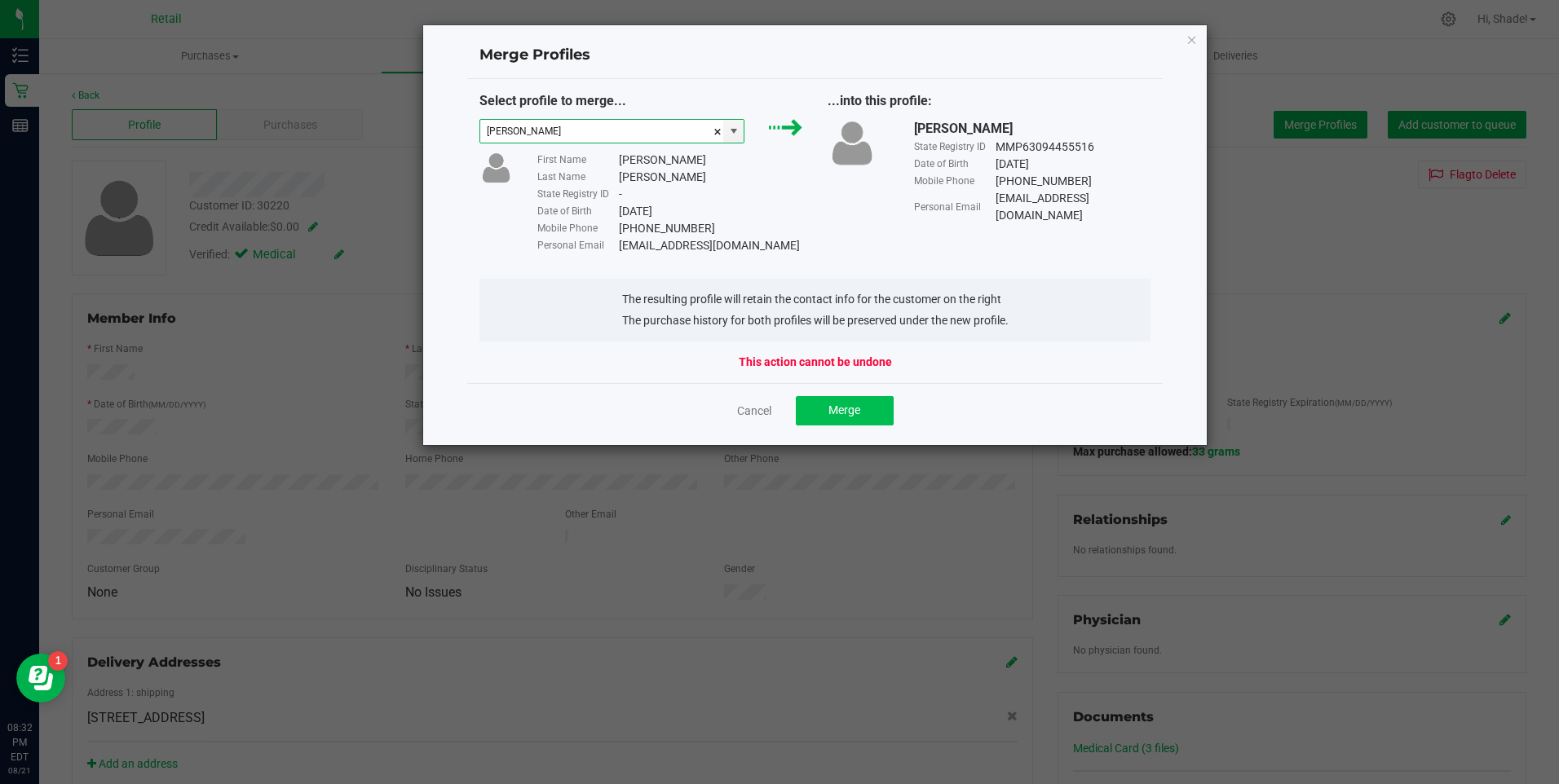
type input "[PERSON_NAME]"
click at [774, 410] on button "Merge" at bounding box center [845, 411] width 98 height 29
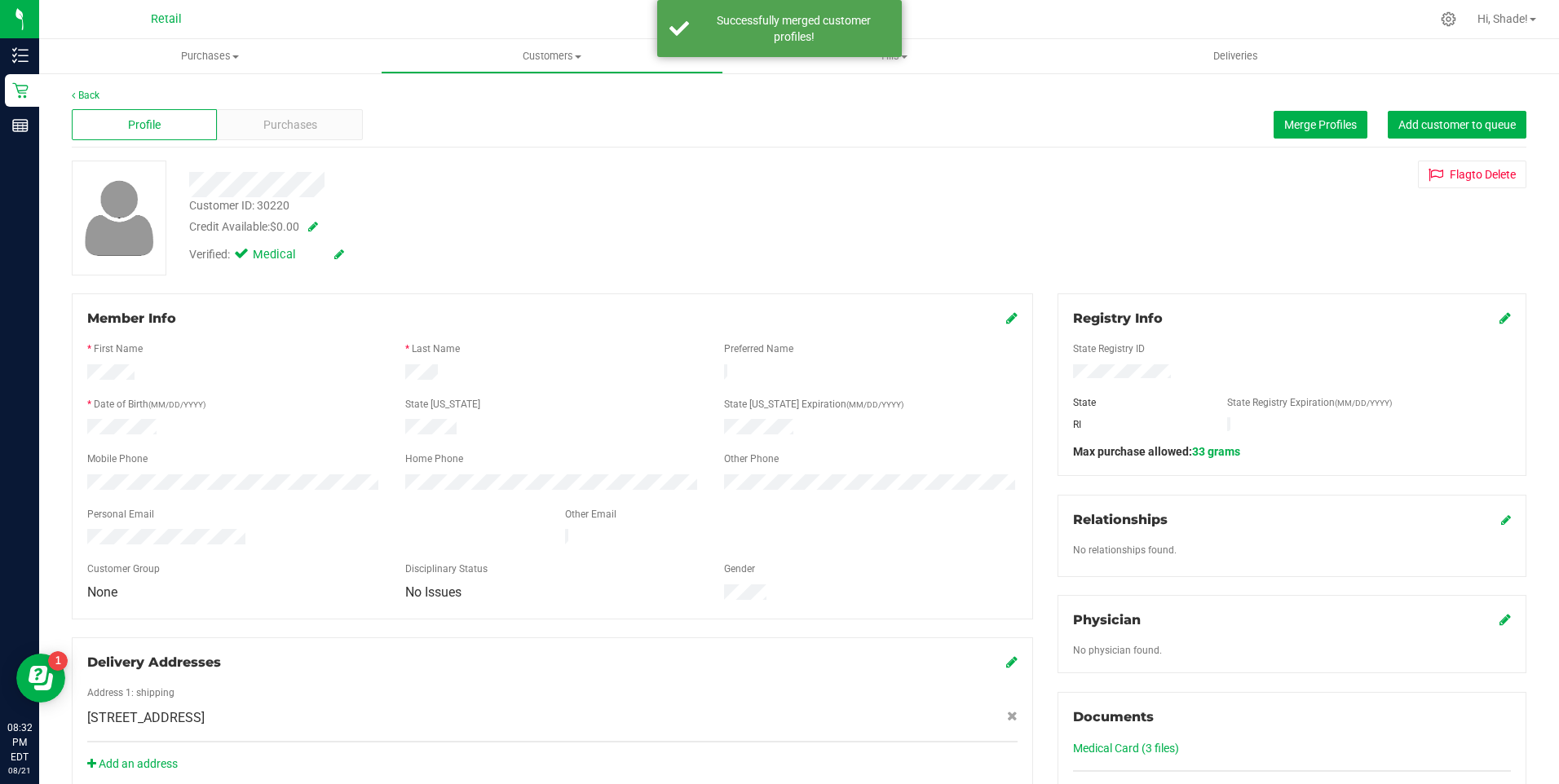
click at [774, 323] on icon at bounding box center [1011, 318] width 12 height 13
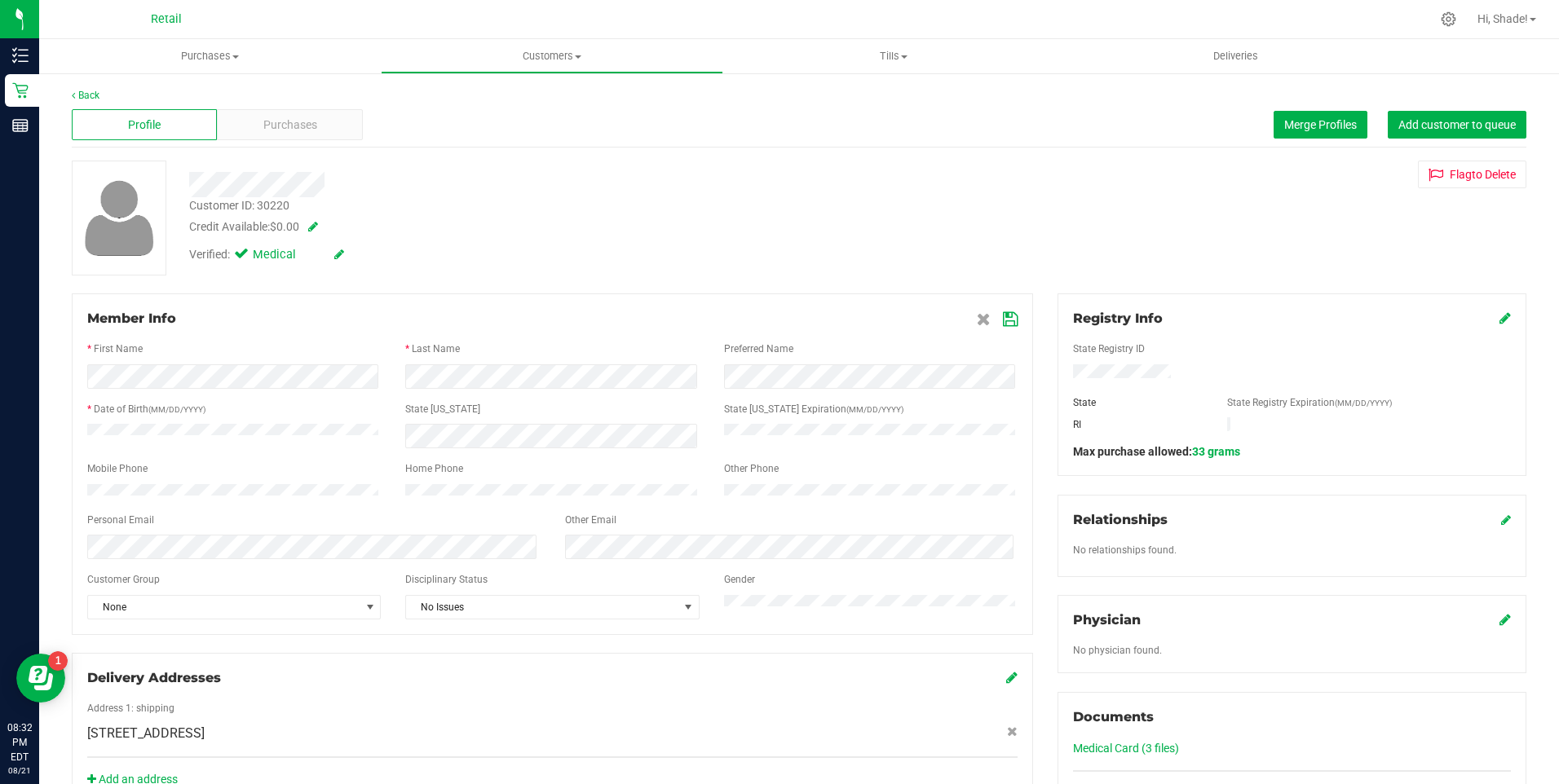
click at [774, 322] on span at bounding box center [997, 318] width 40 height 19
click at [774, 320] on icon at bounding box center [1010, 319] width 14 height 13
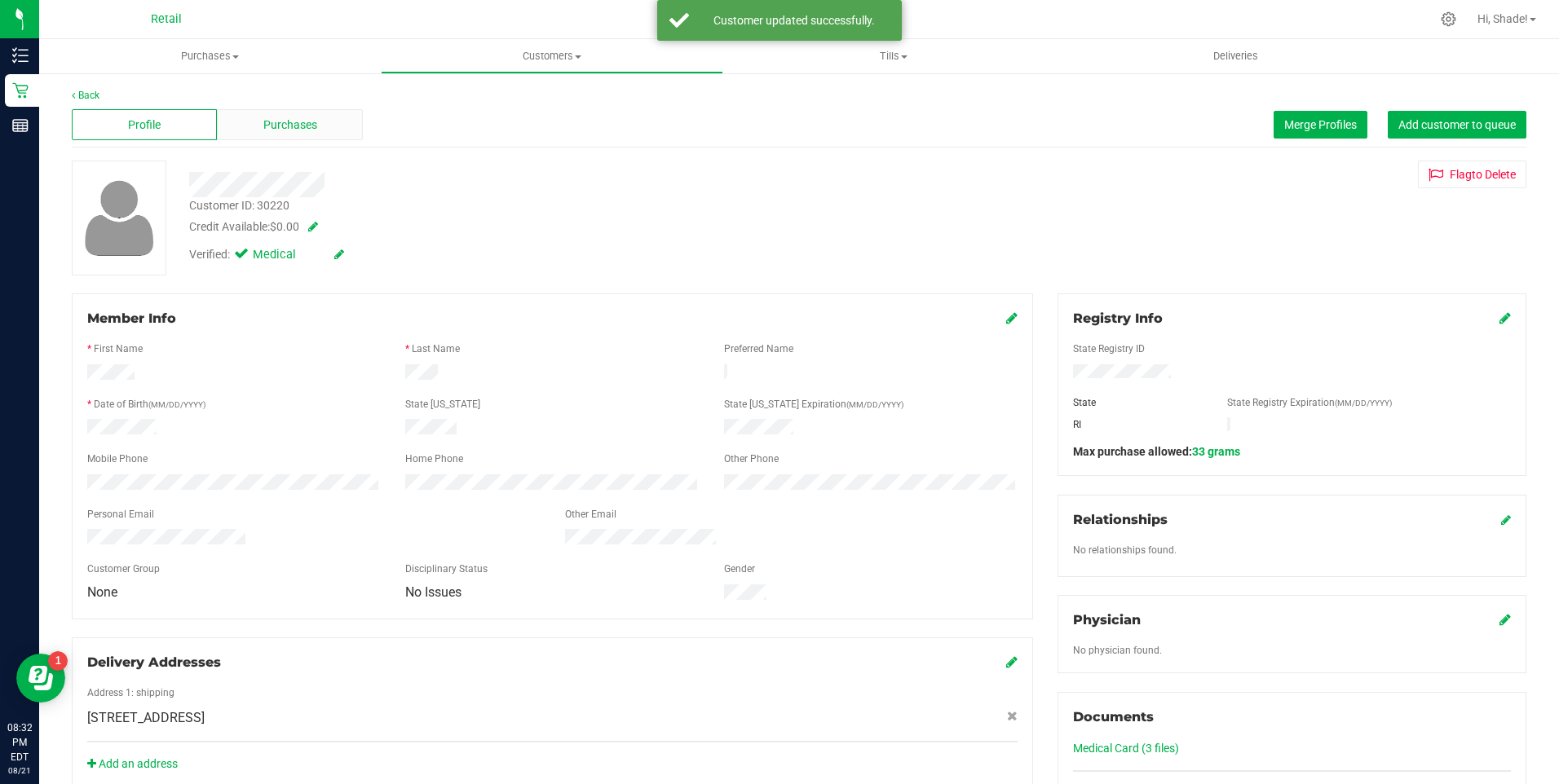
click at [249, 122] on div "Purchases" at bounding box center [289, 125] width 145 height 31
